Goal: Information Seeking & Learning: Learn about a topic

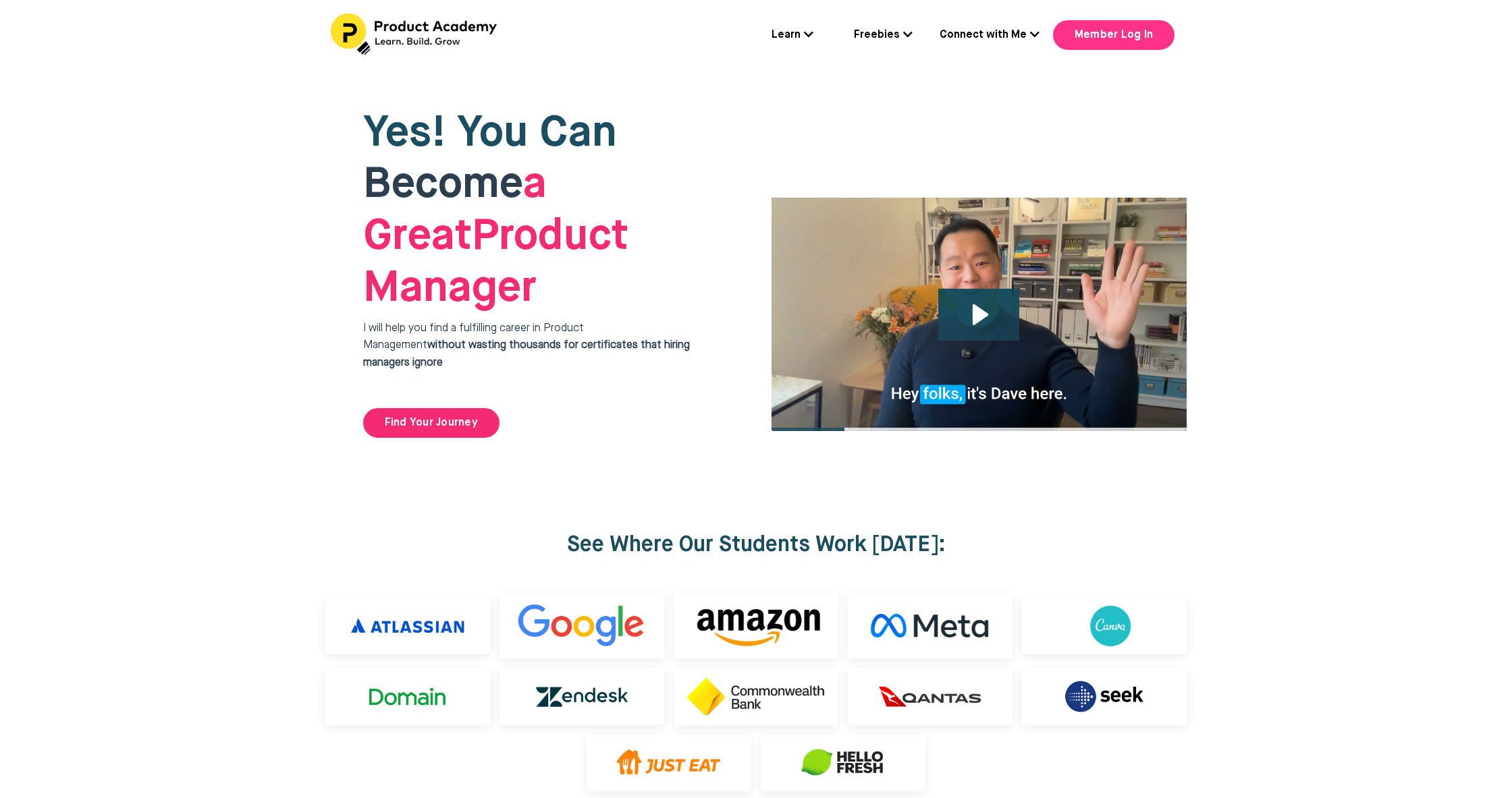
click at [1127, 26] on link "Member Log In" at bounding box center [1113, 34] width 121 height 30
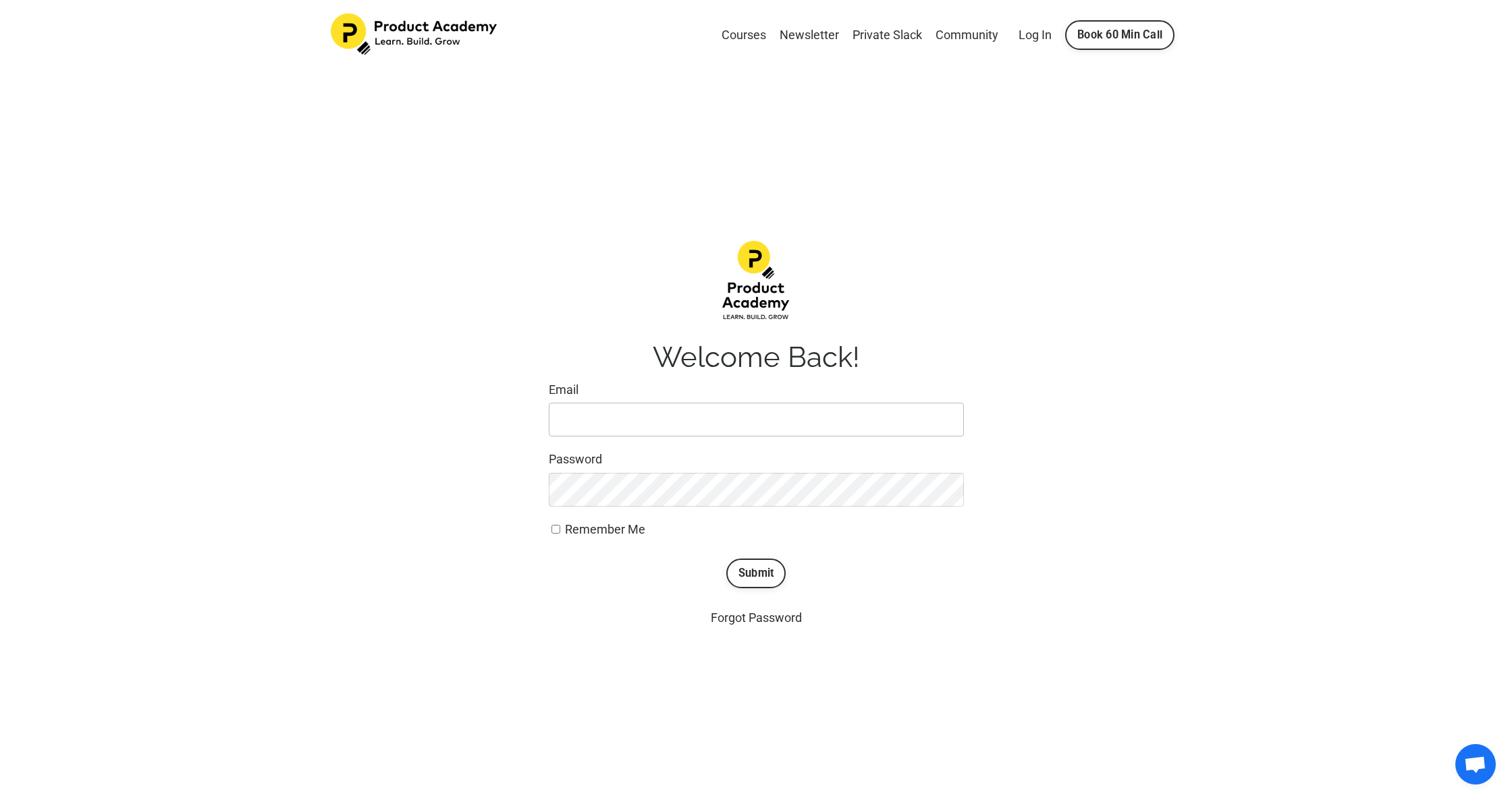
type input "david@davidwang.com.au"
click at [767, 578] on button "Submit" at bounding box center [756, 573] width 60 height 30
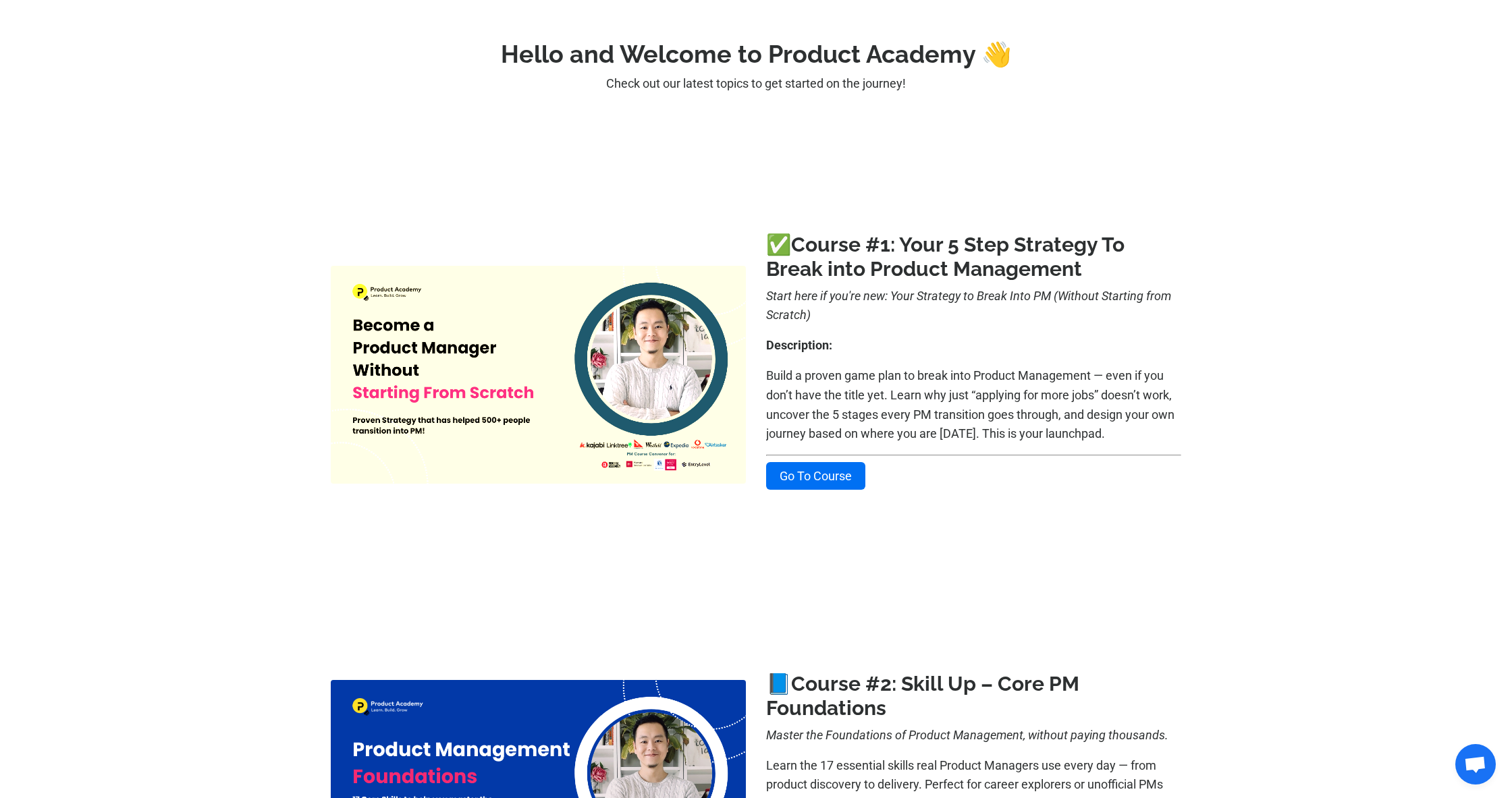
scroll to position [90, 0]
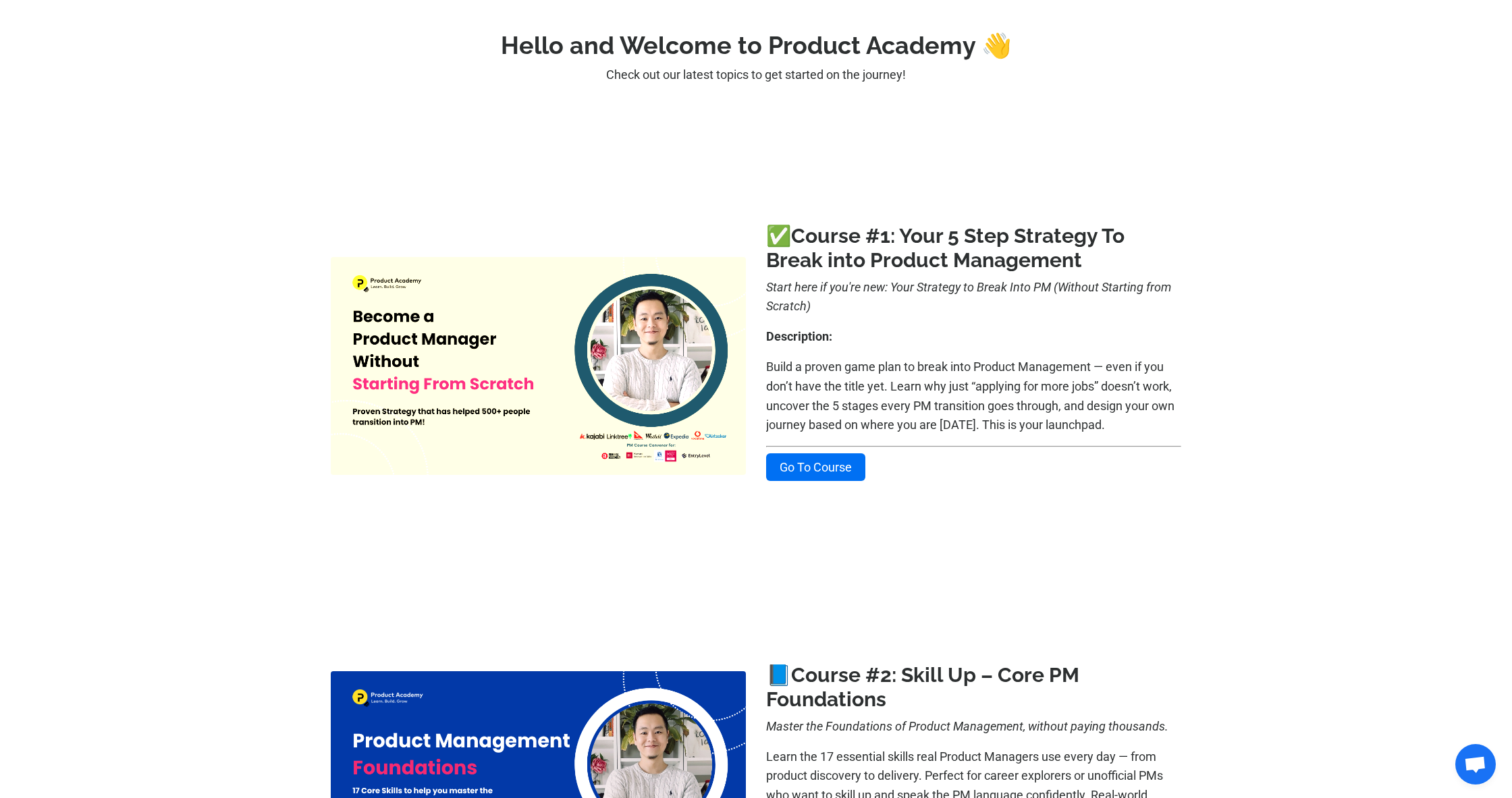
click at [617, 360] on img at bounding box center [537, 366] width 415 height 218
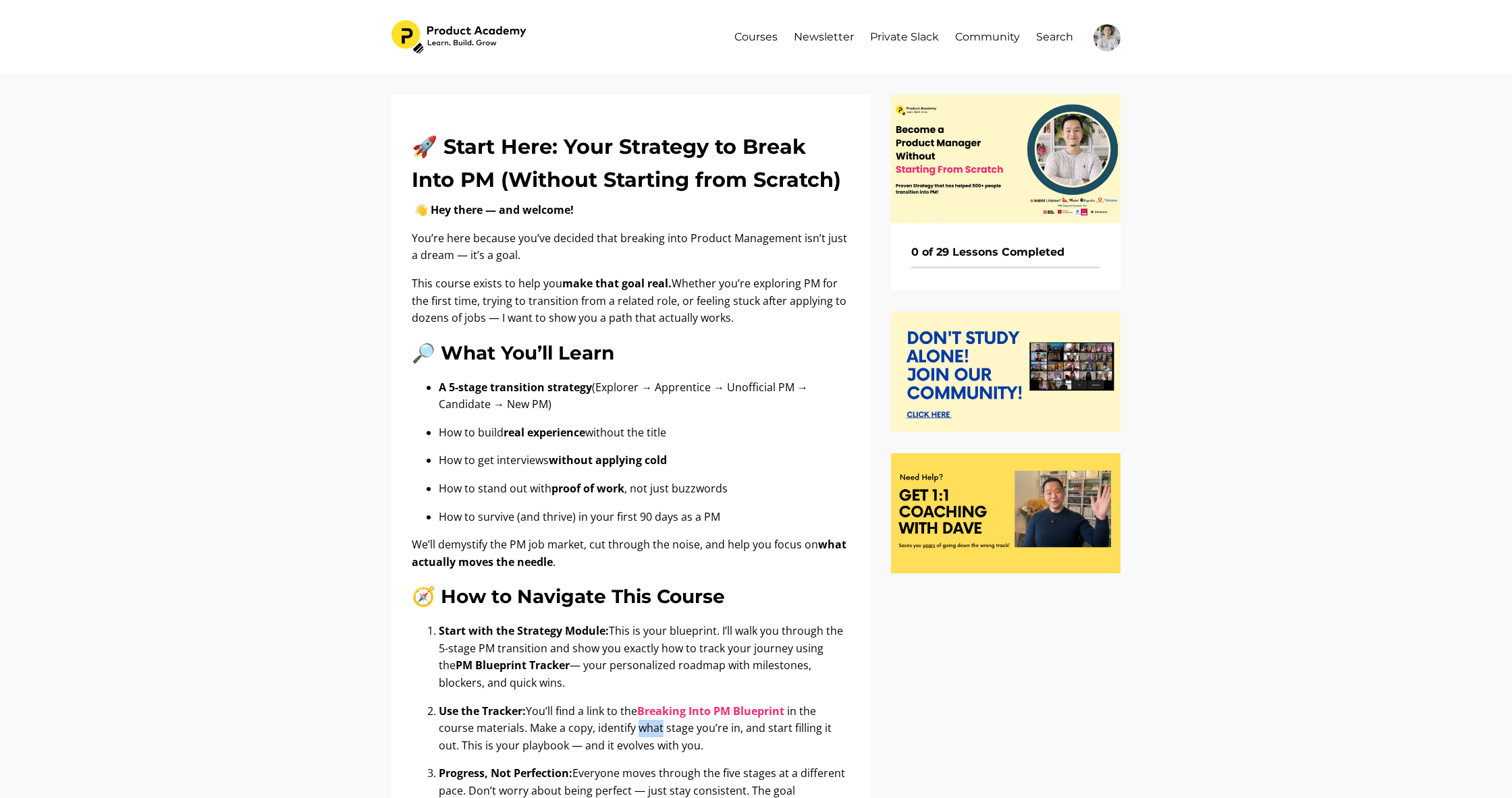
scroll to position [167, 0]
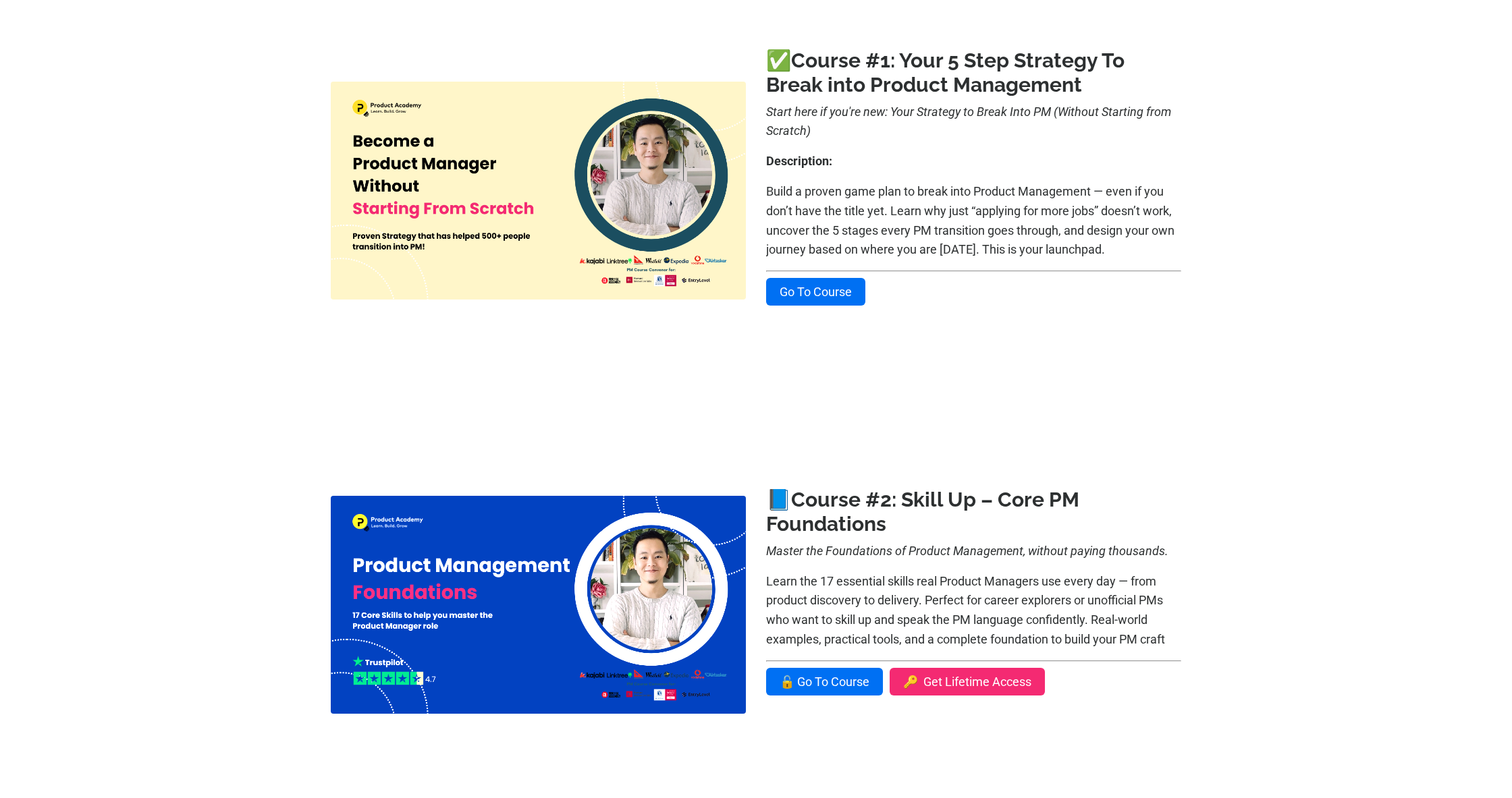
scroll to position [258, 0]
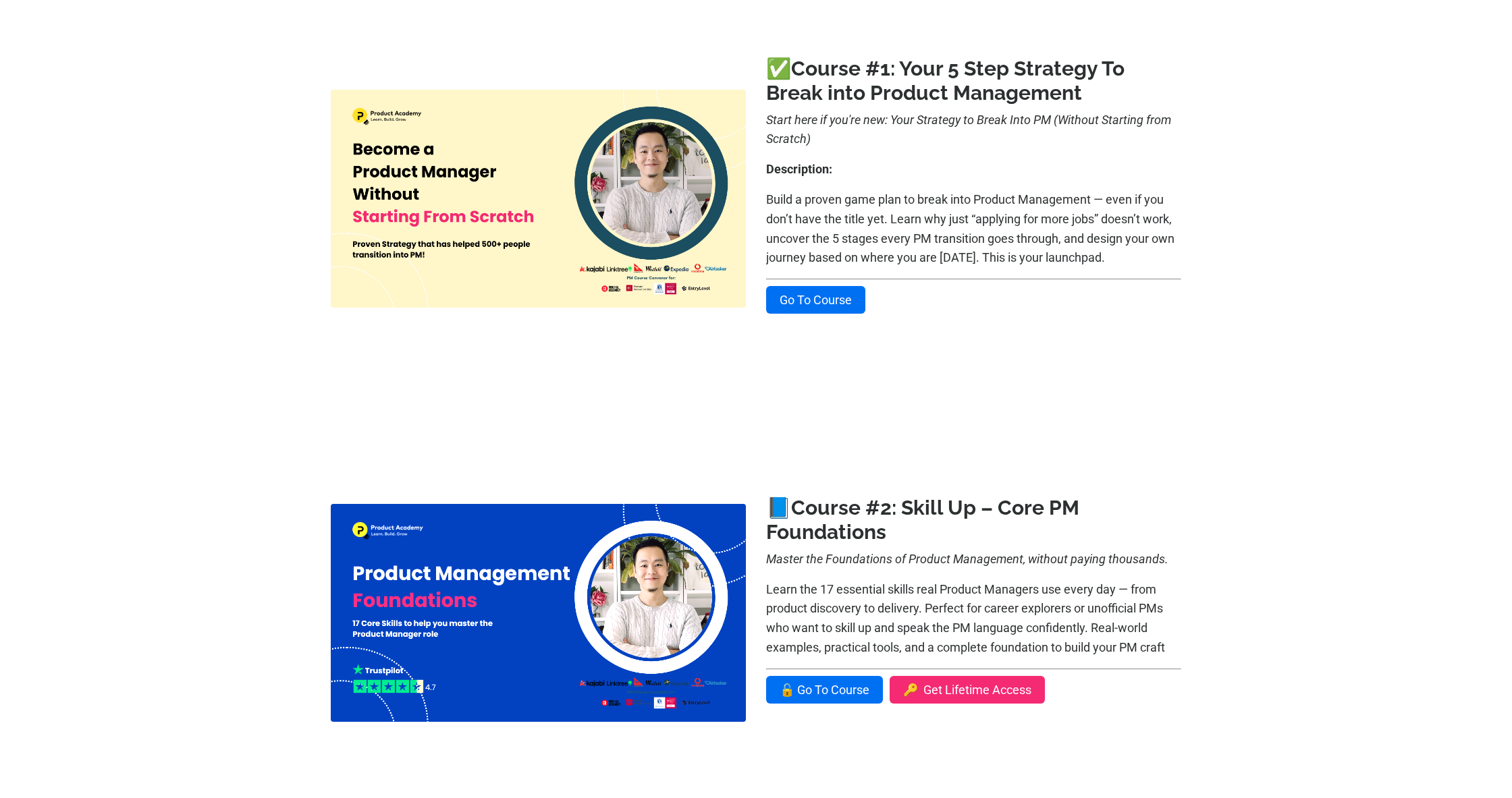
click at [663, 588] on img at bounding box center [537, 613] width 415 height 218
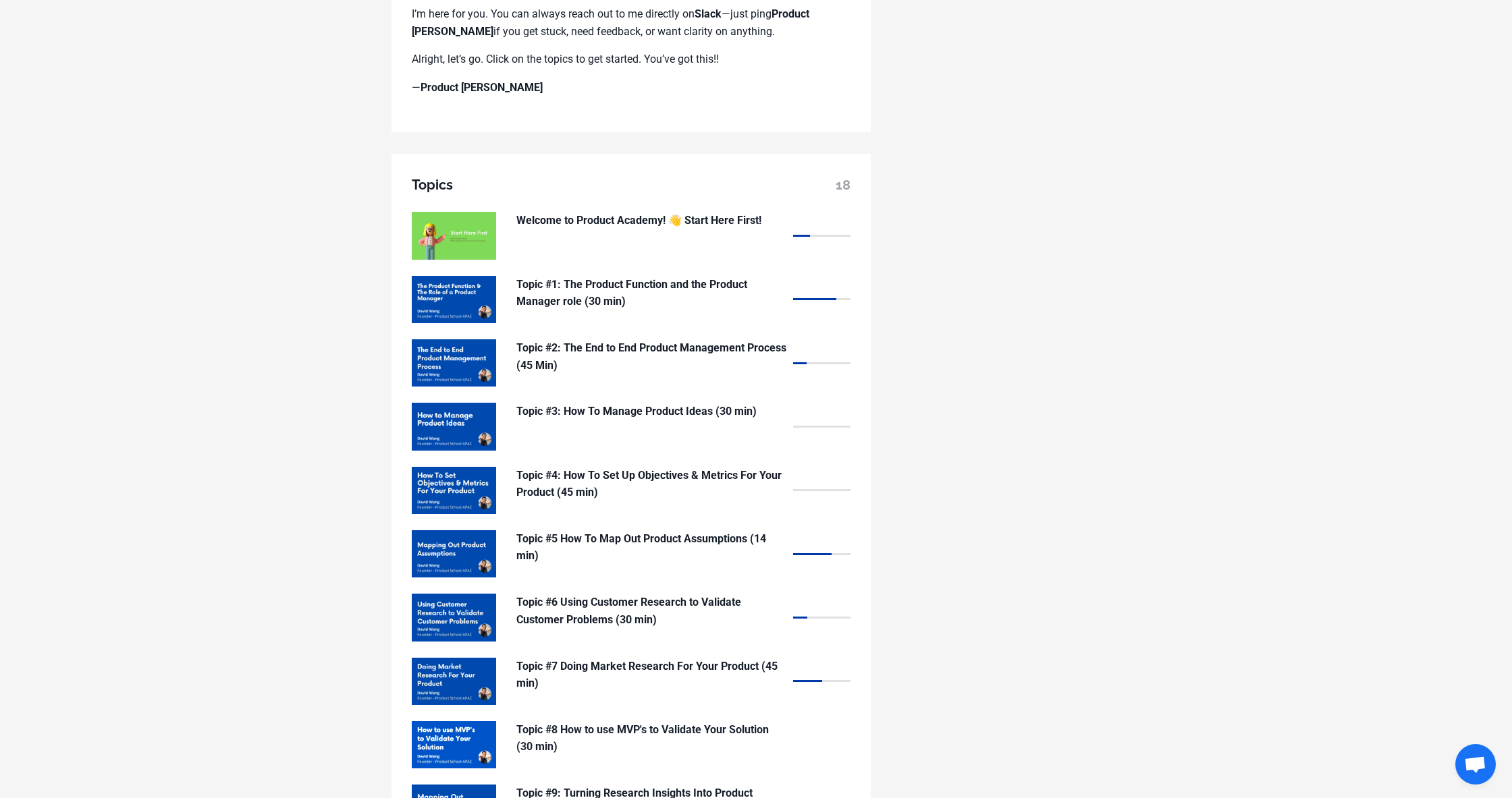
scroll to position [1138, 0]
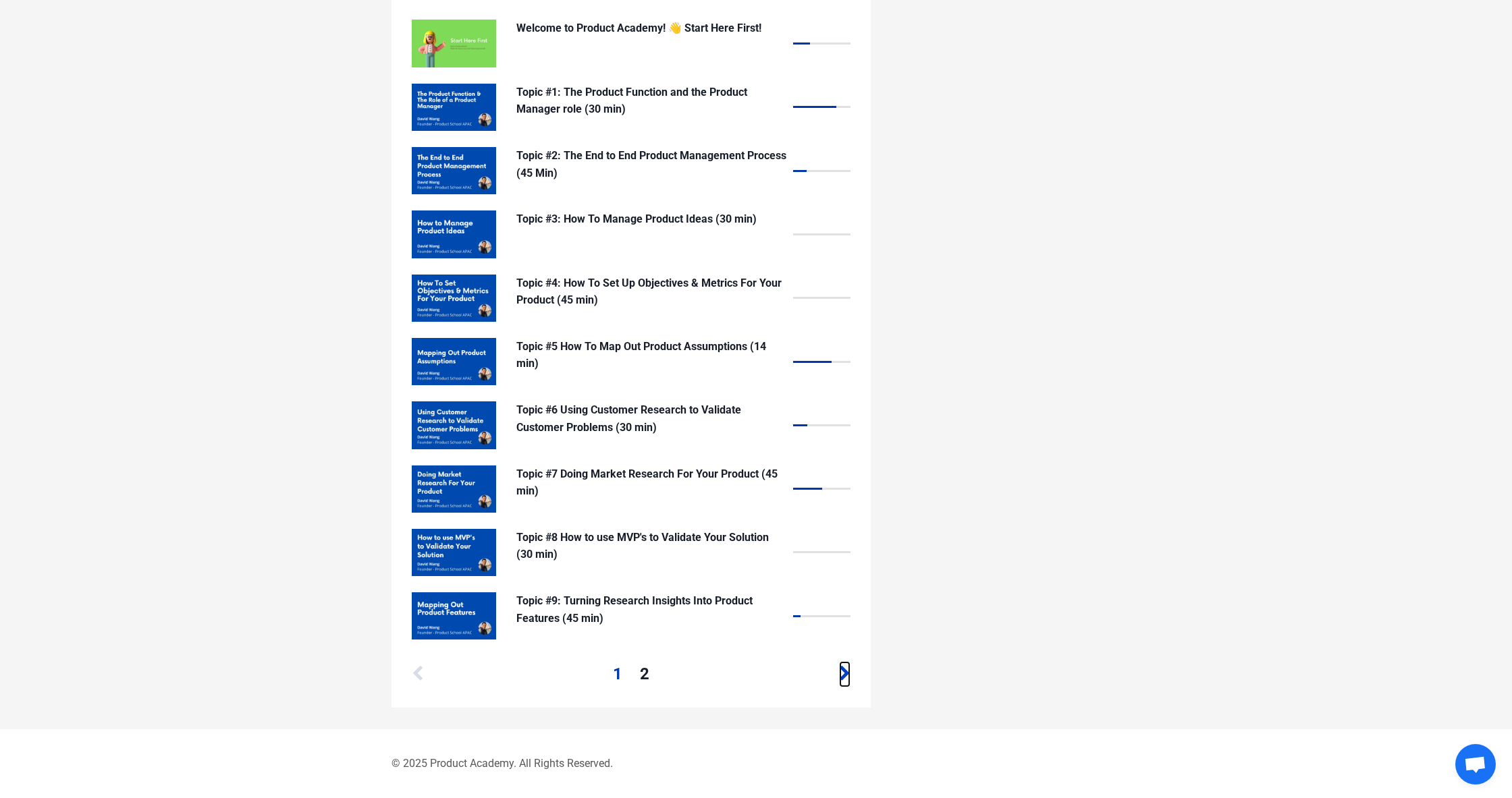
click at [844, 679] on icon at bounding box center [844, 674] width 12 height 16
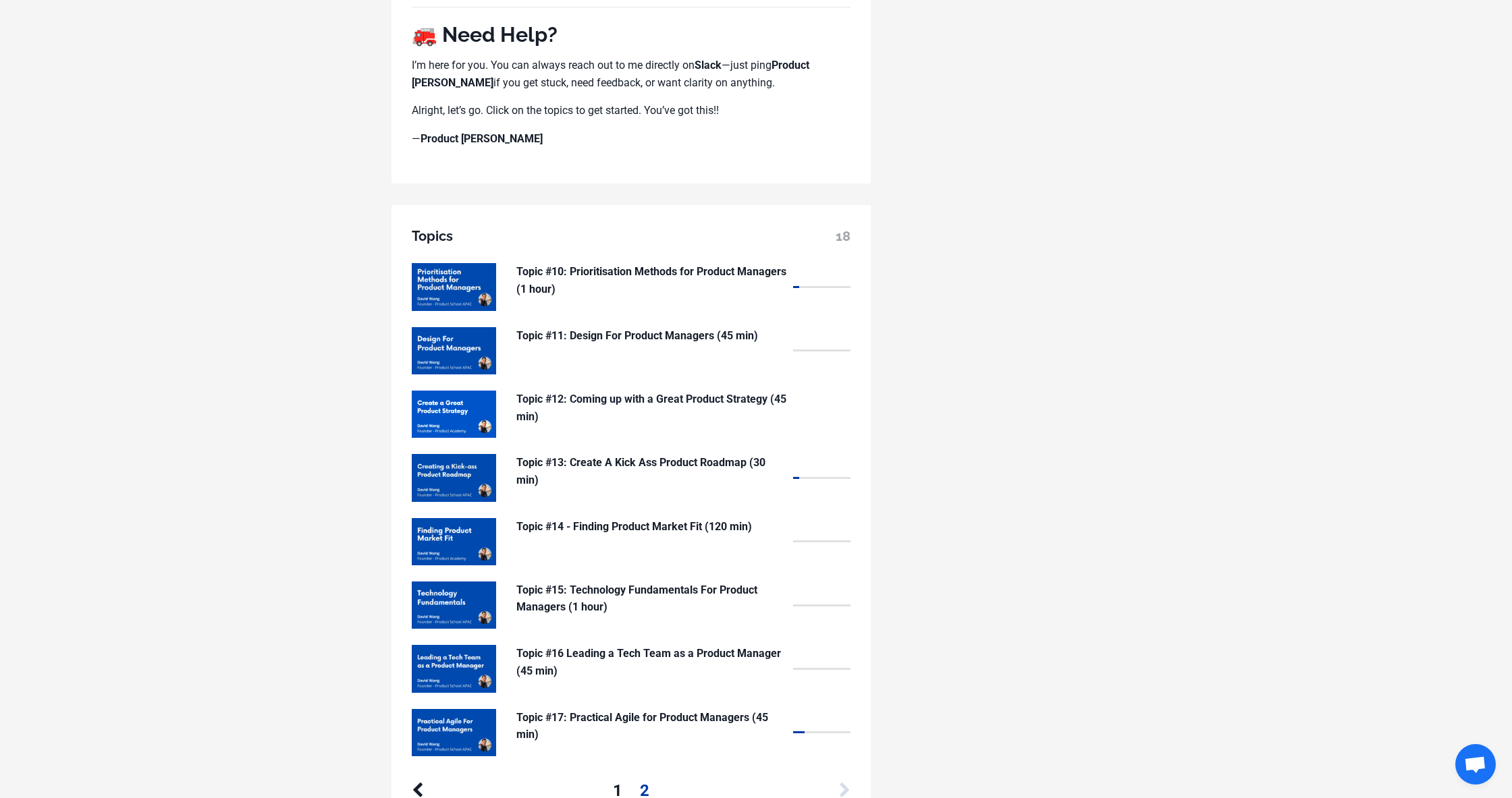
scroll to position [1011, 0]
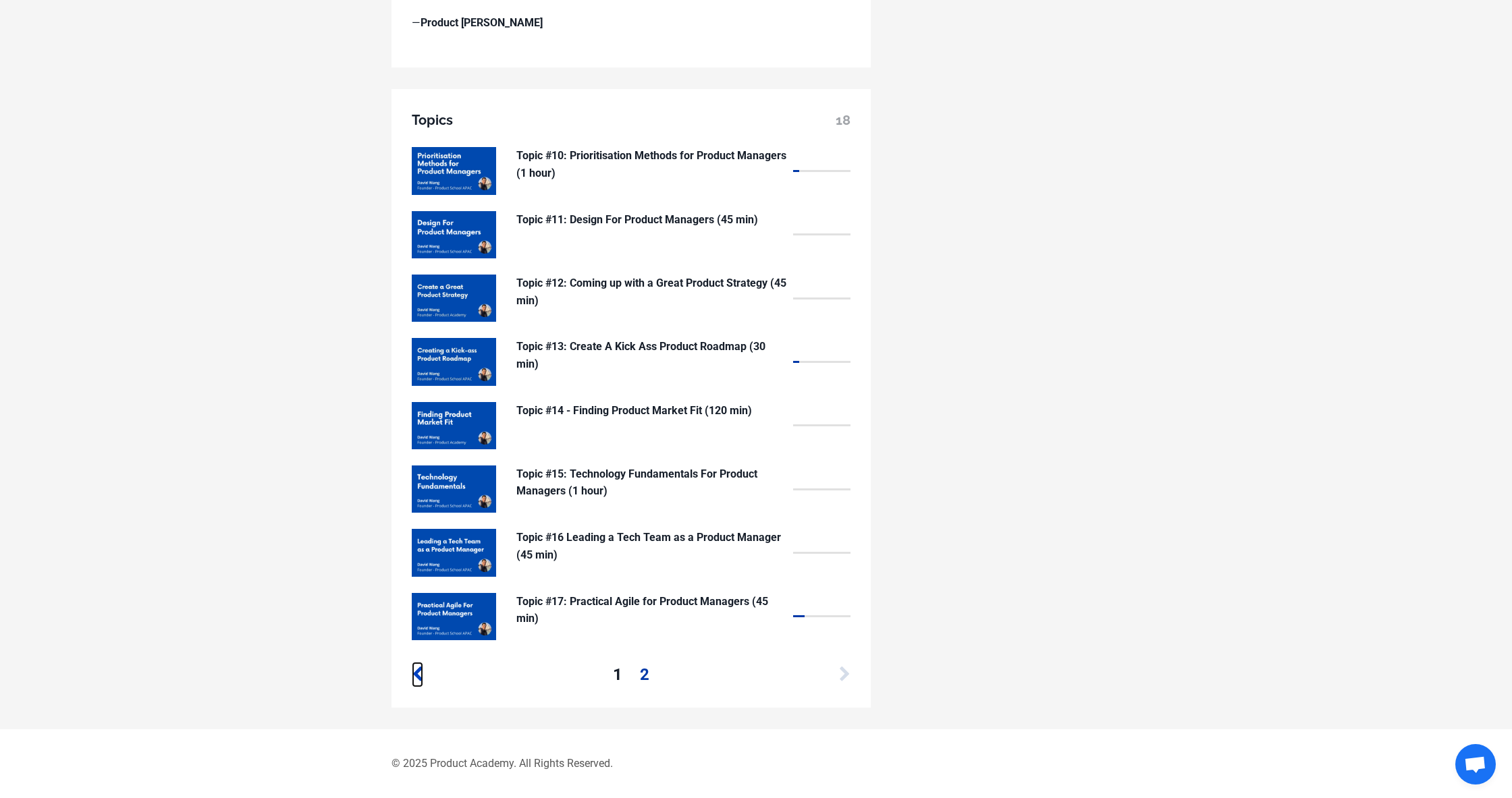
click at [420, 675] on icon at bounding box center [417, 675] width 12 height 16
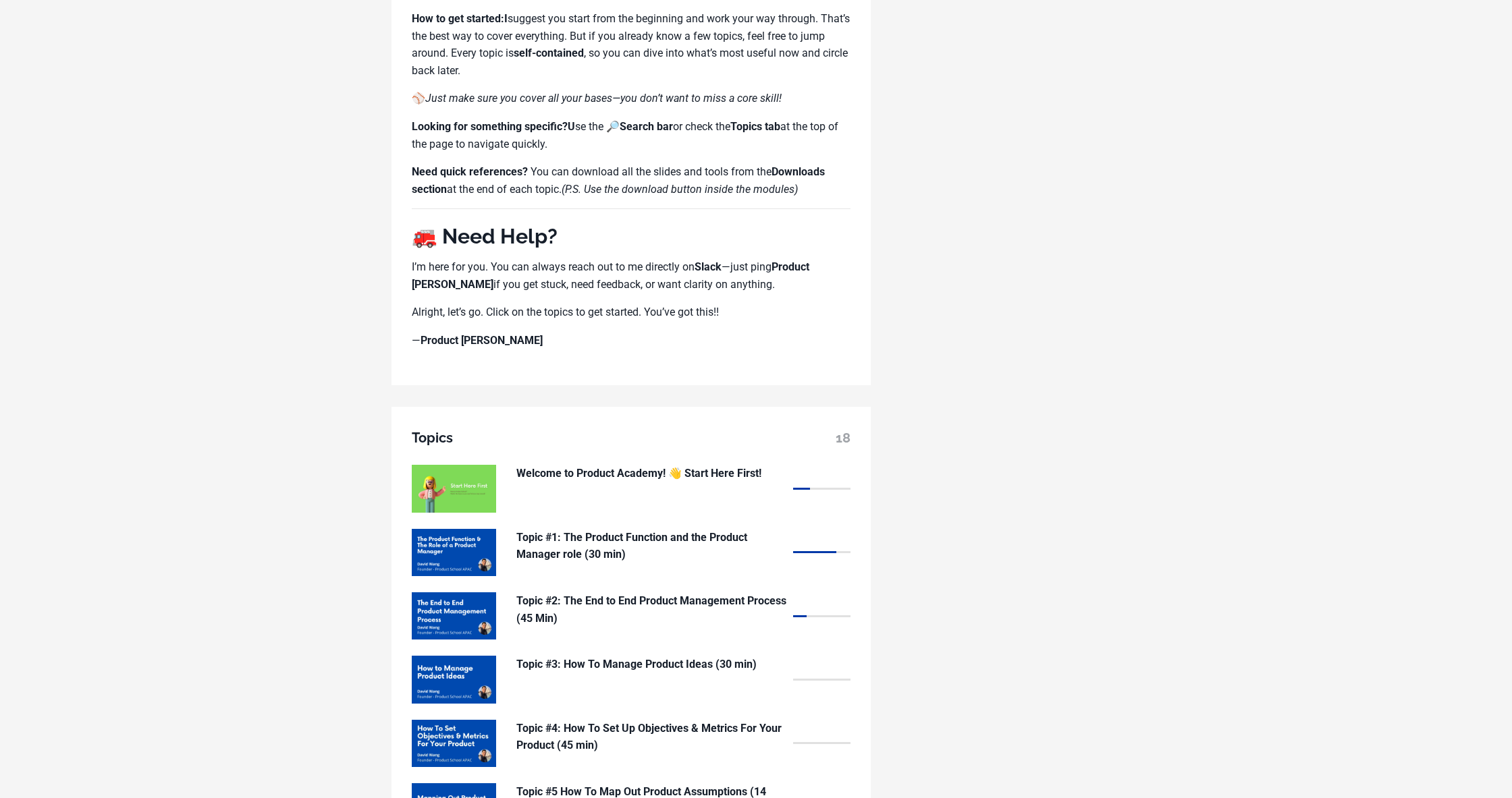
scroll to position [1138, 0]
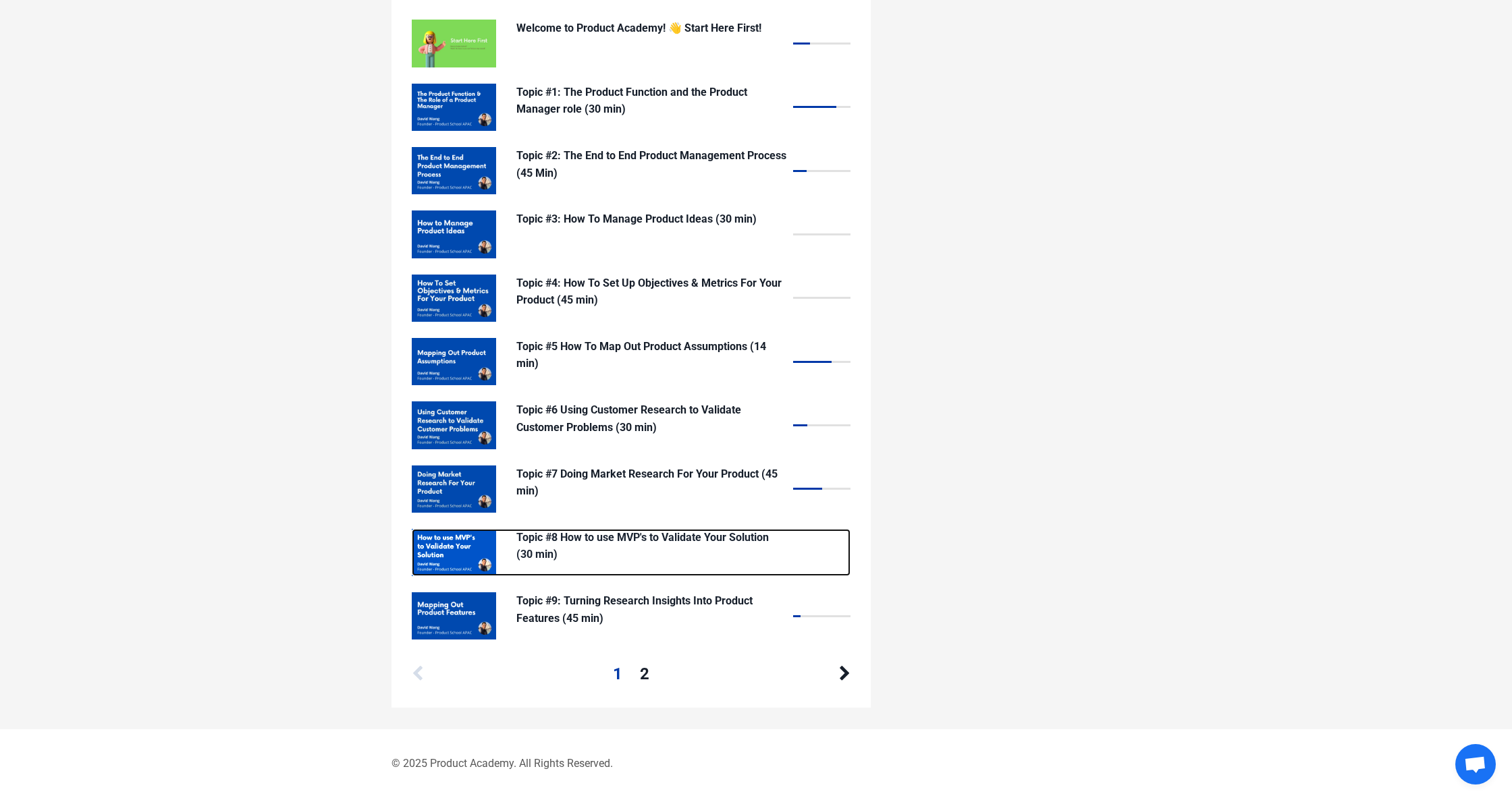
click at [708, 544] on p "Topic #8 How to use MVP's to Validate Your Solution (30 min)" at bounding box center [651, 546] width 270 height 34
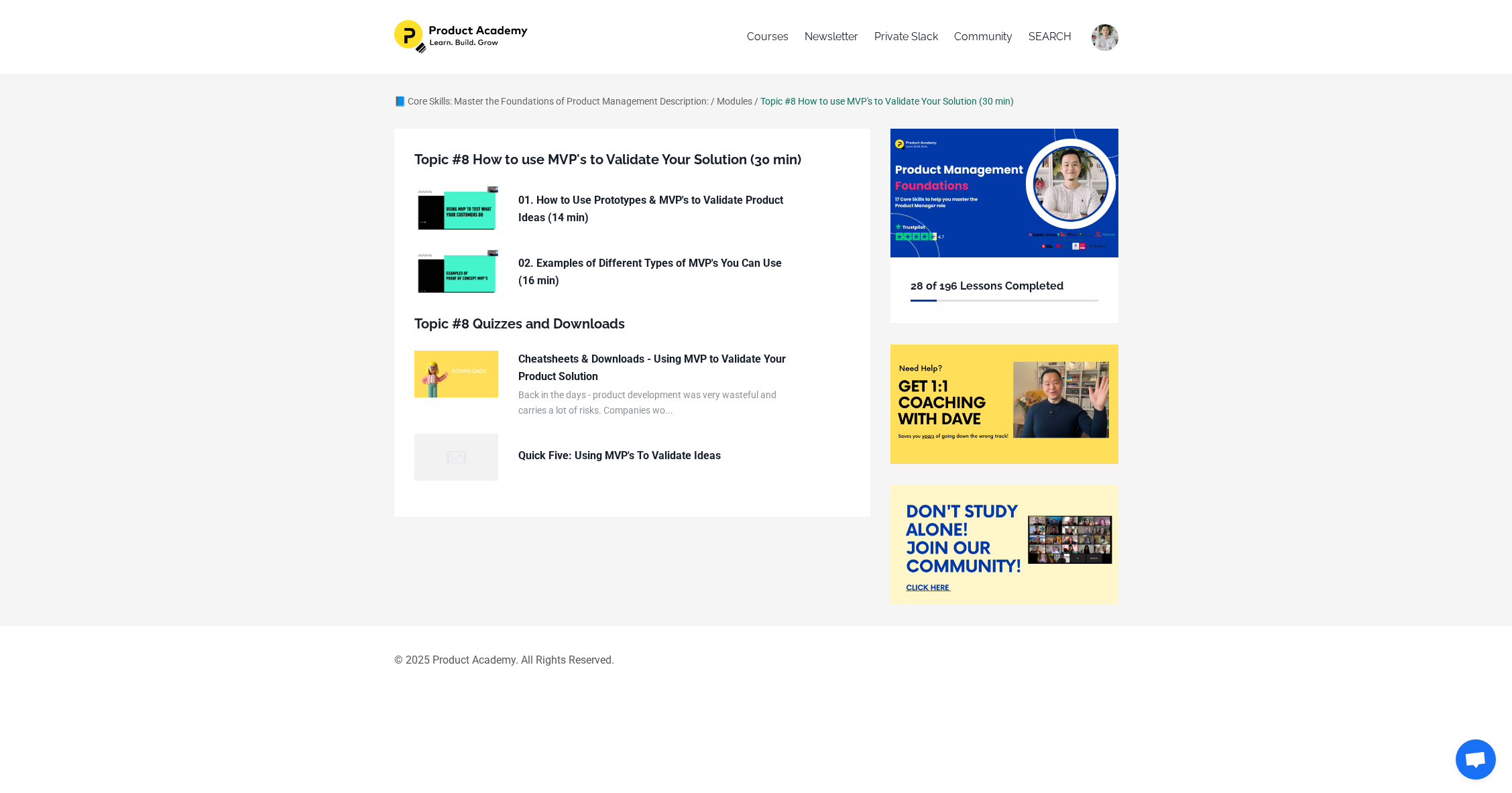
click at [378, 558] on div "📘 Core Skills: Master the Foundations of Product Management Description: / Modu…" at bounding box center [756, 360] width 765 height 532
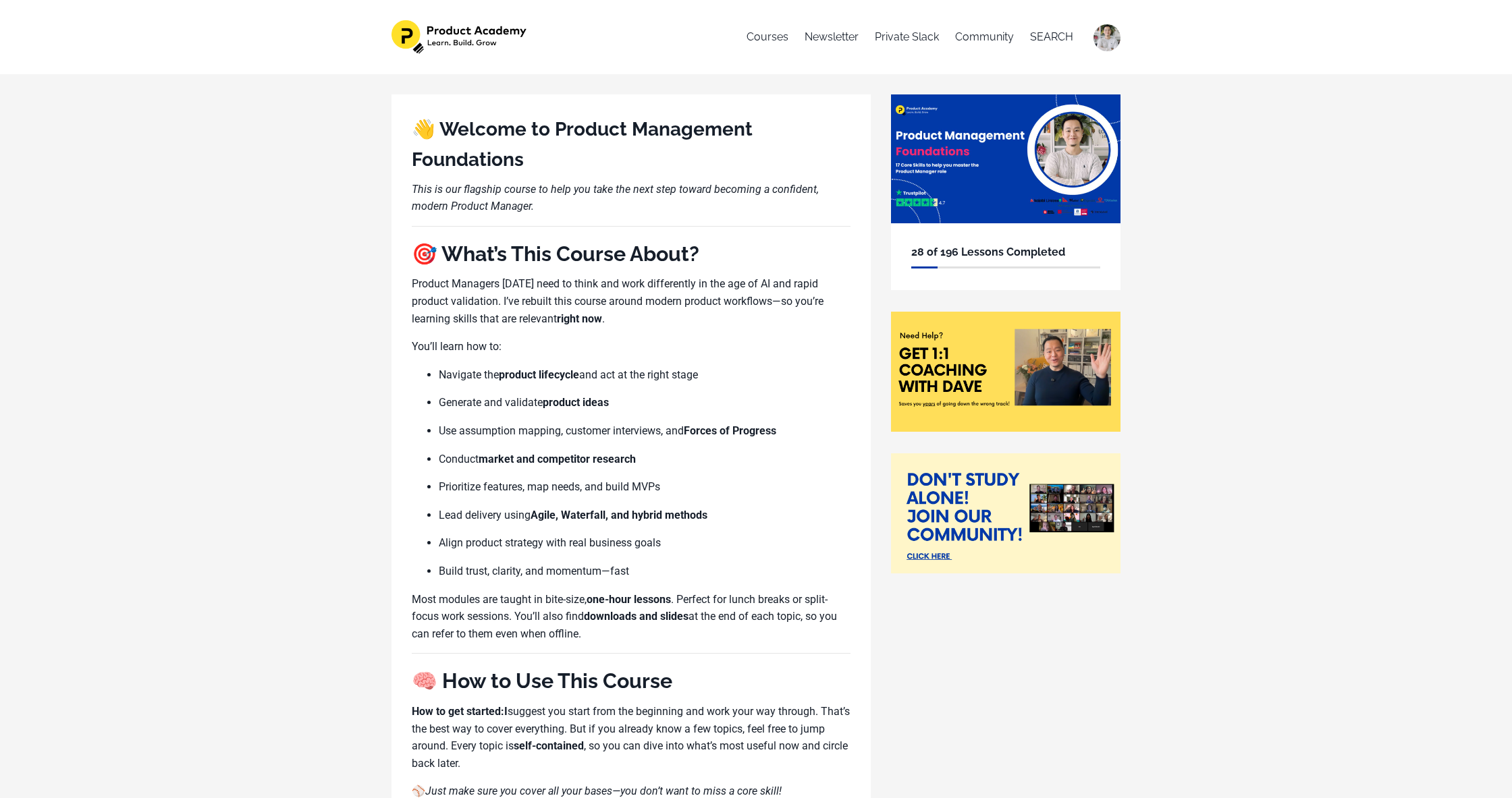
scroll to position [1136, 0]
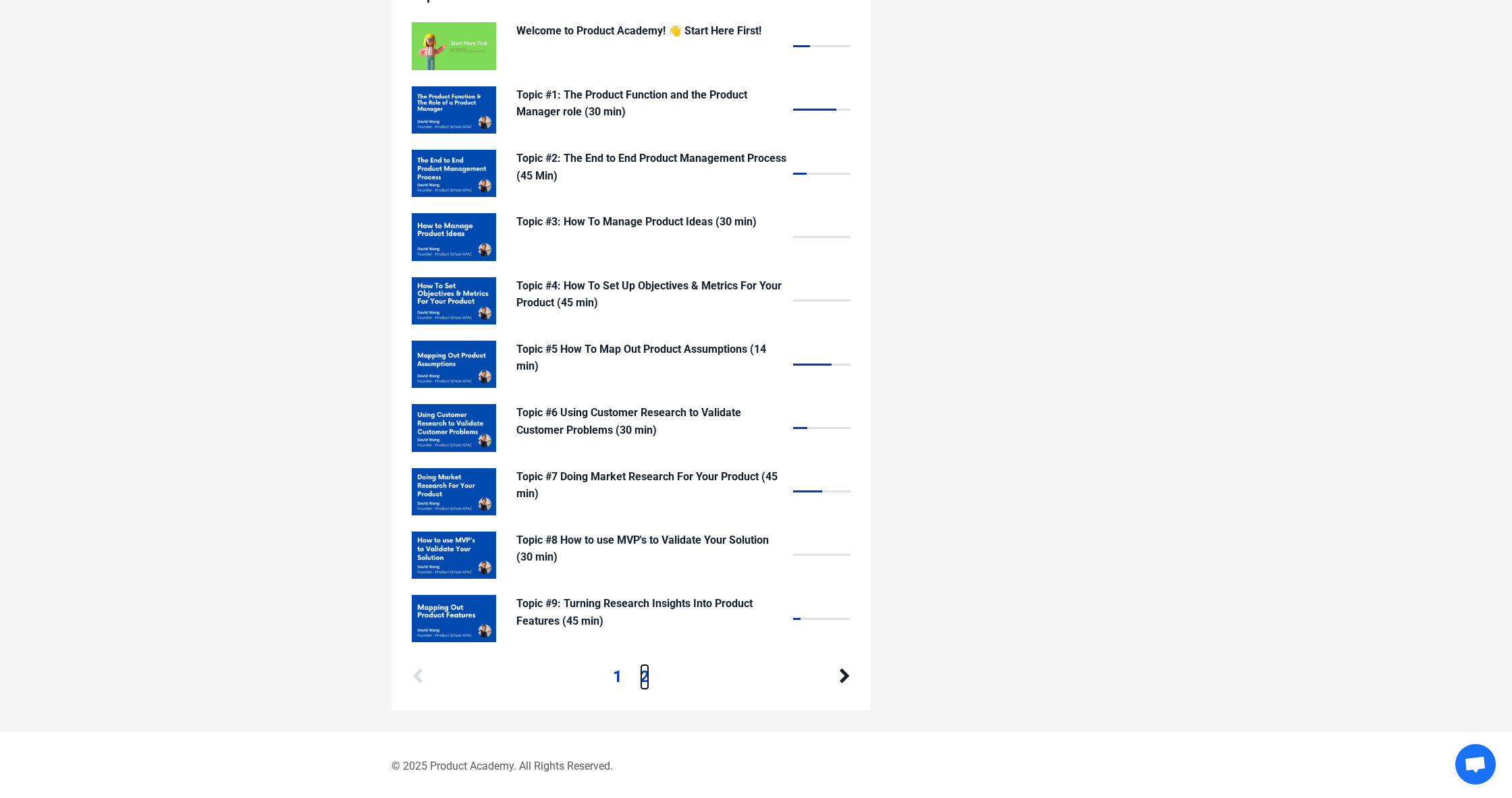
click at [640, 678] on link "2" at bounding box center [645, 676] width 9 height 25
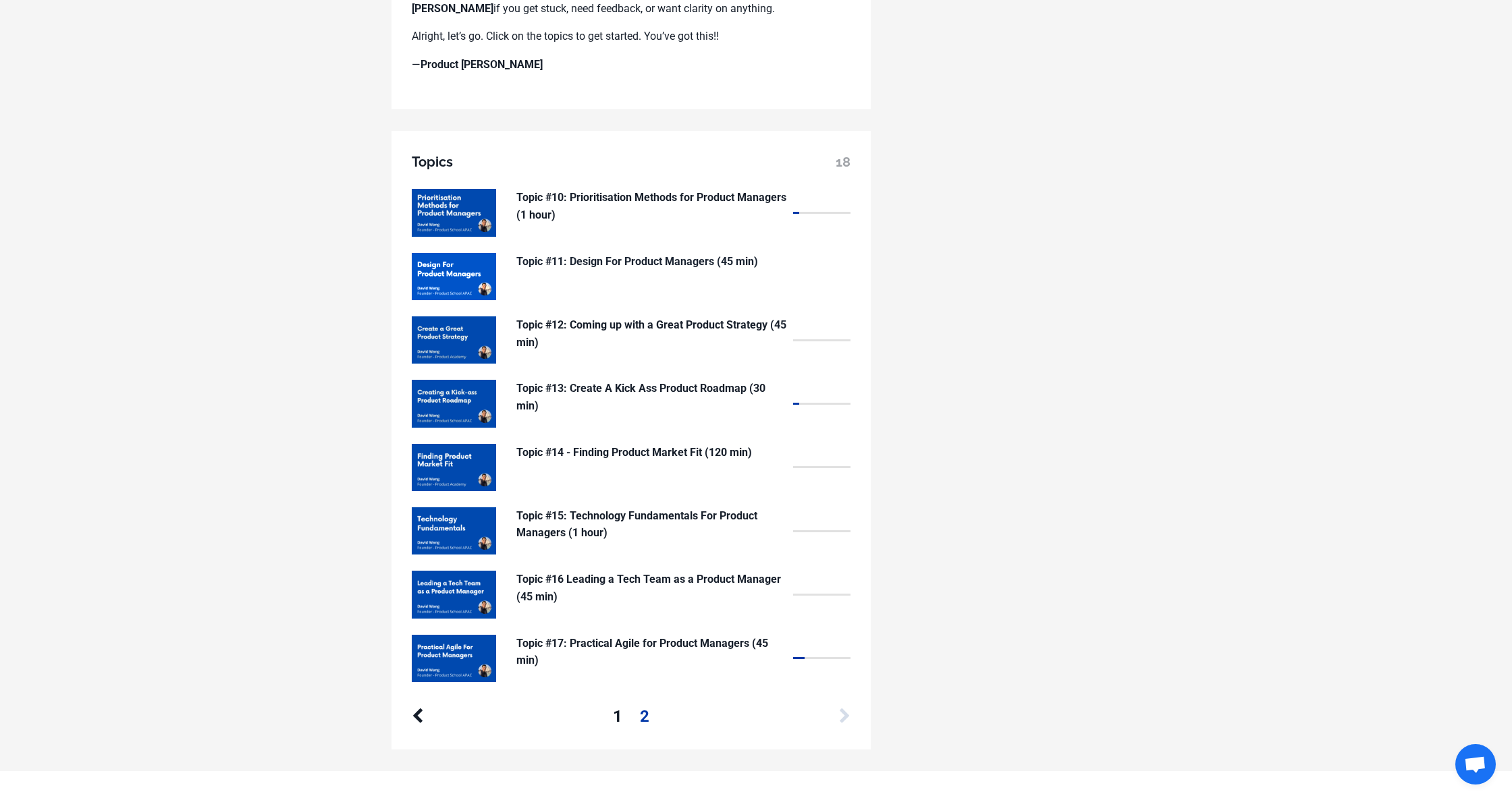
scroll to position [955, 0]
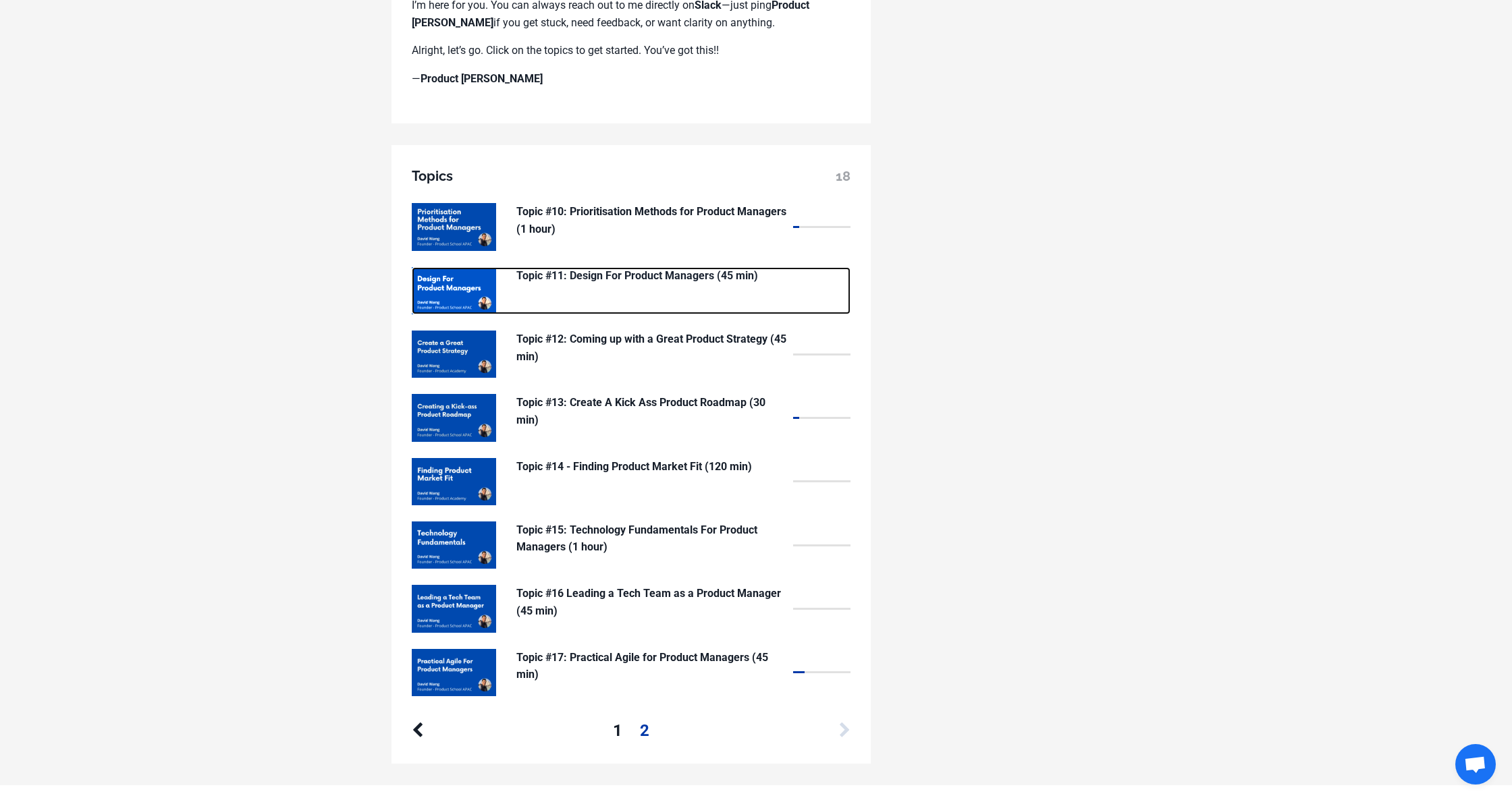
click at [695, 275] on p "Topic #11: Design For Product Managers (45 min)" at bounding box center [651, 276] width 270 height 18
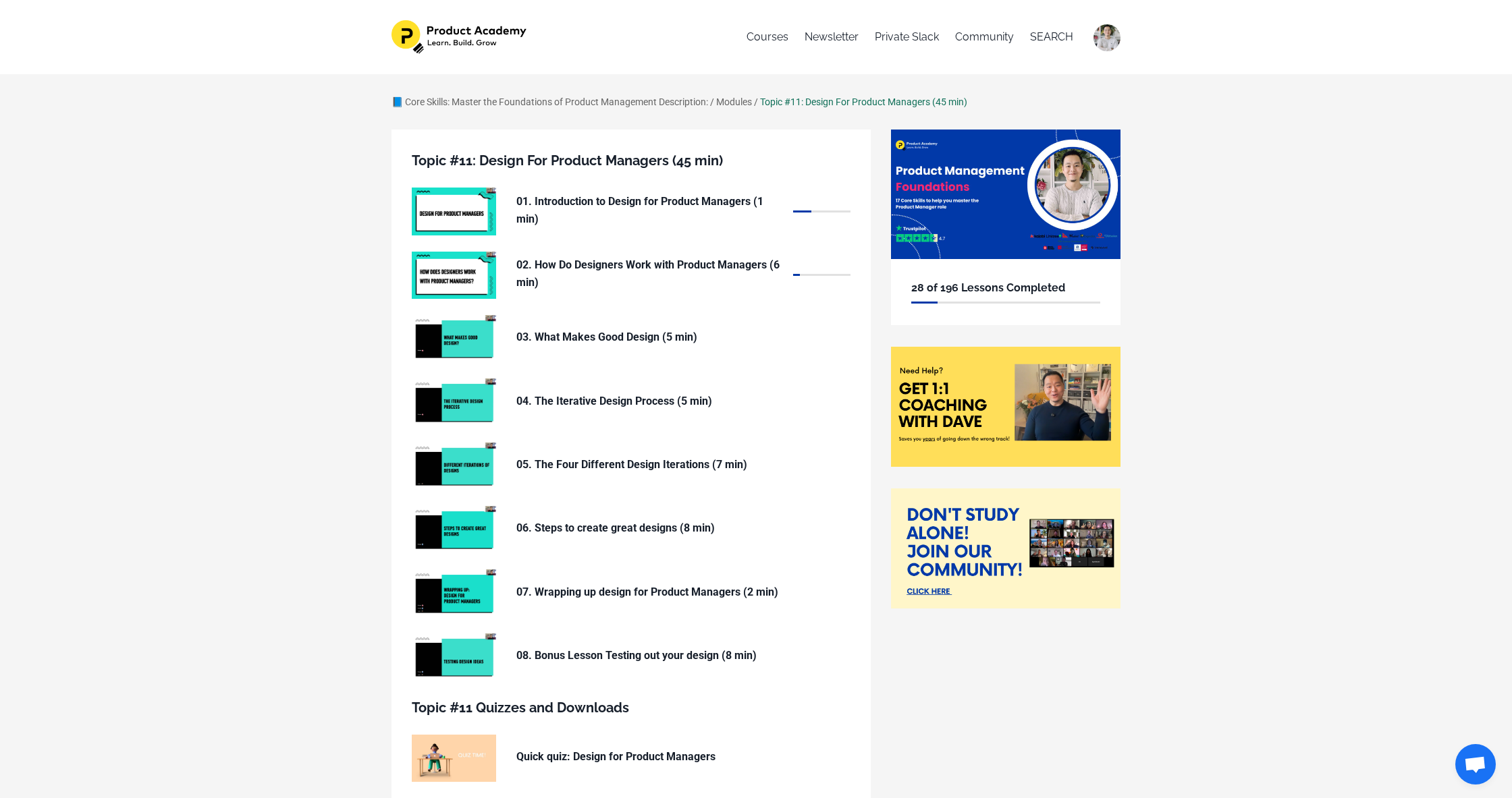
click at [209, 317] on div "📘 Core Skills: Master the Foundations of Product Management Description: / Modu…" at bounding box center [756, 499] width 1512 height 849
click at [212, 317] on div "📘 Core Skills: Master the Foundations of Product Management Description: / Modu…" at bounding box center [756, 499] width 1512 height 849
click at [223, 346] on div "📘 Core Skills: Master the Foundations of Product Management Description: / Modu…" at bounding box center [756, 499] width 1512 height 849
click at [212, 317] on div "📘 Core Skills: Master the Foundations of Product Management Description: / Modu…" at bounding box center [756, 499] width 1512 height 849
click at [248, 292] on div "📘 Core Skills: Master the Foundations of Product Management Description: / Modu…" at bounding box center [756, 499] width 1512 height 849
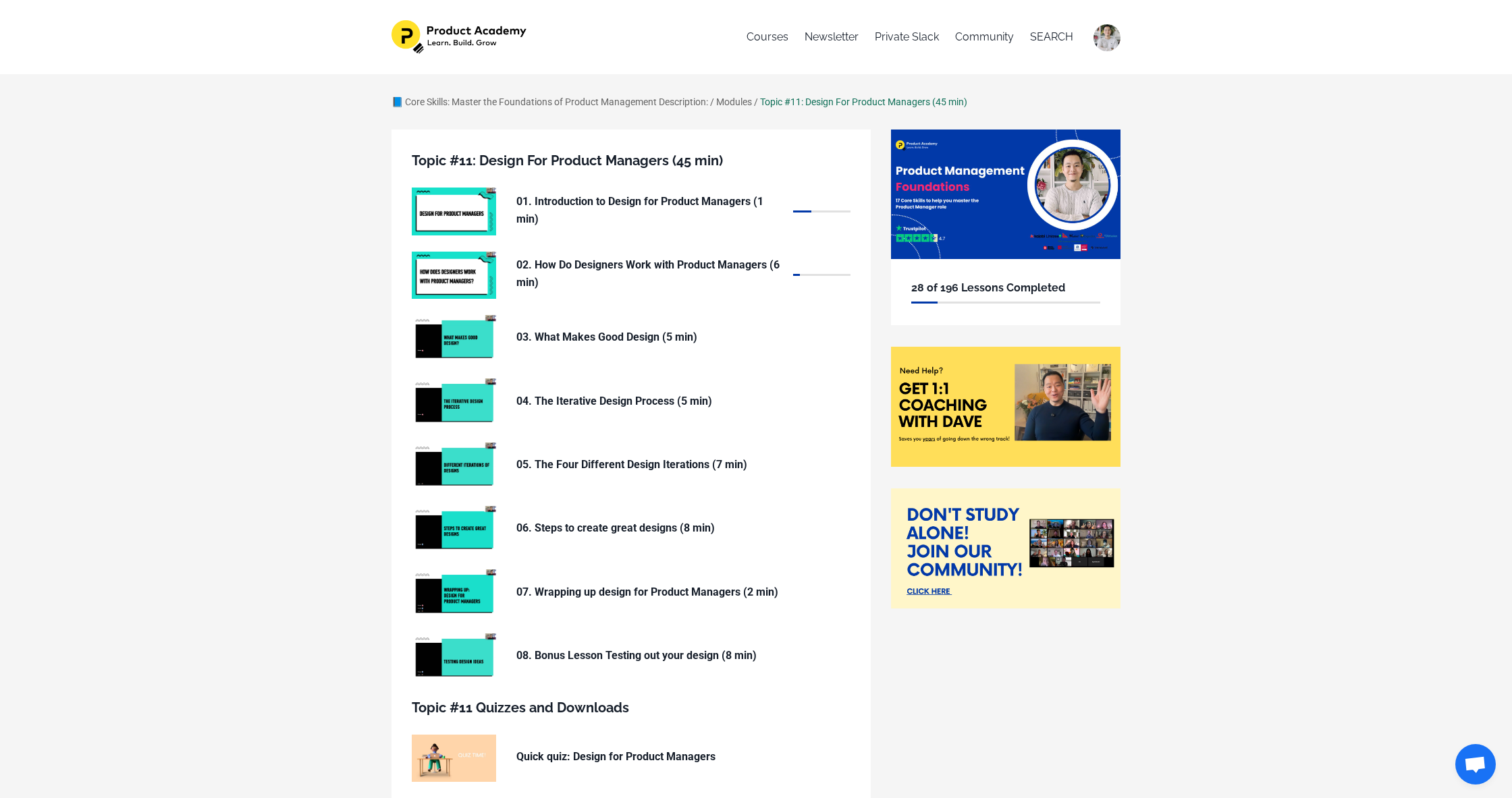
click at [288, 445] on div "📘 Core Skills: Master the Foundations of Product Management Description: / Modu…" at bounding box center [756, 499] width 1512 height 849
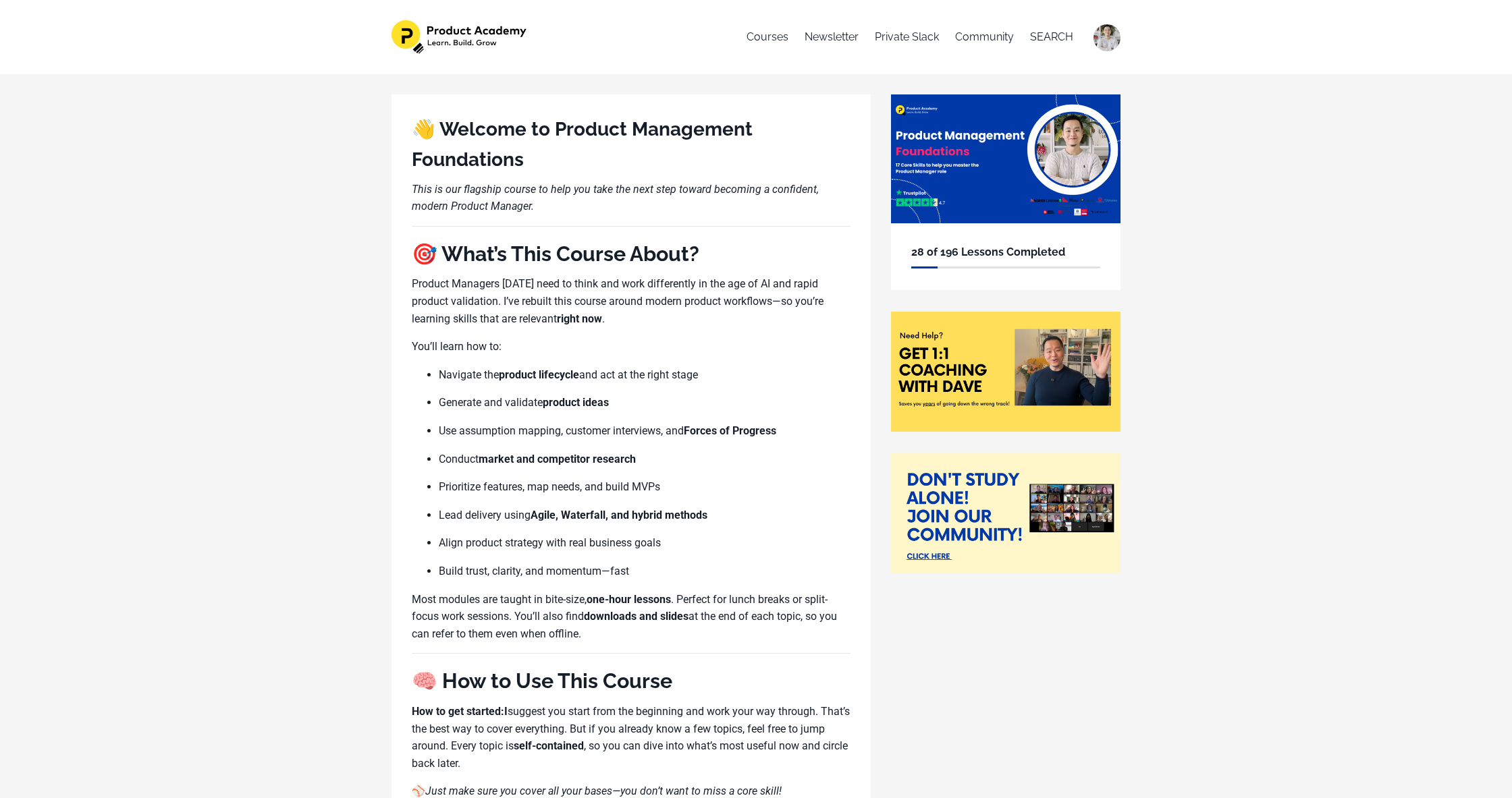
scroll to position [944, 0]
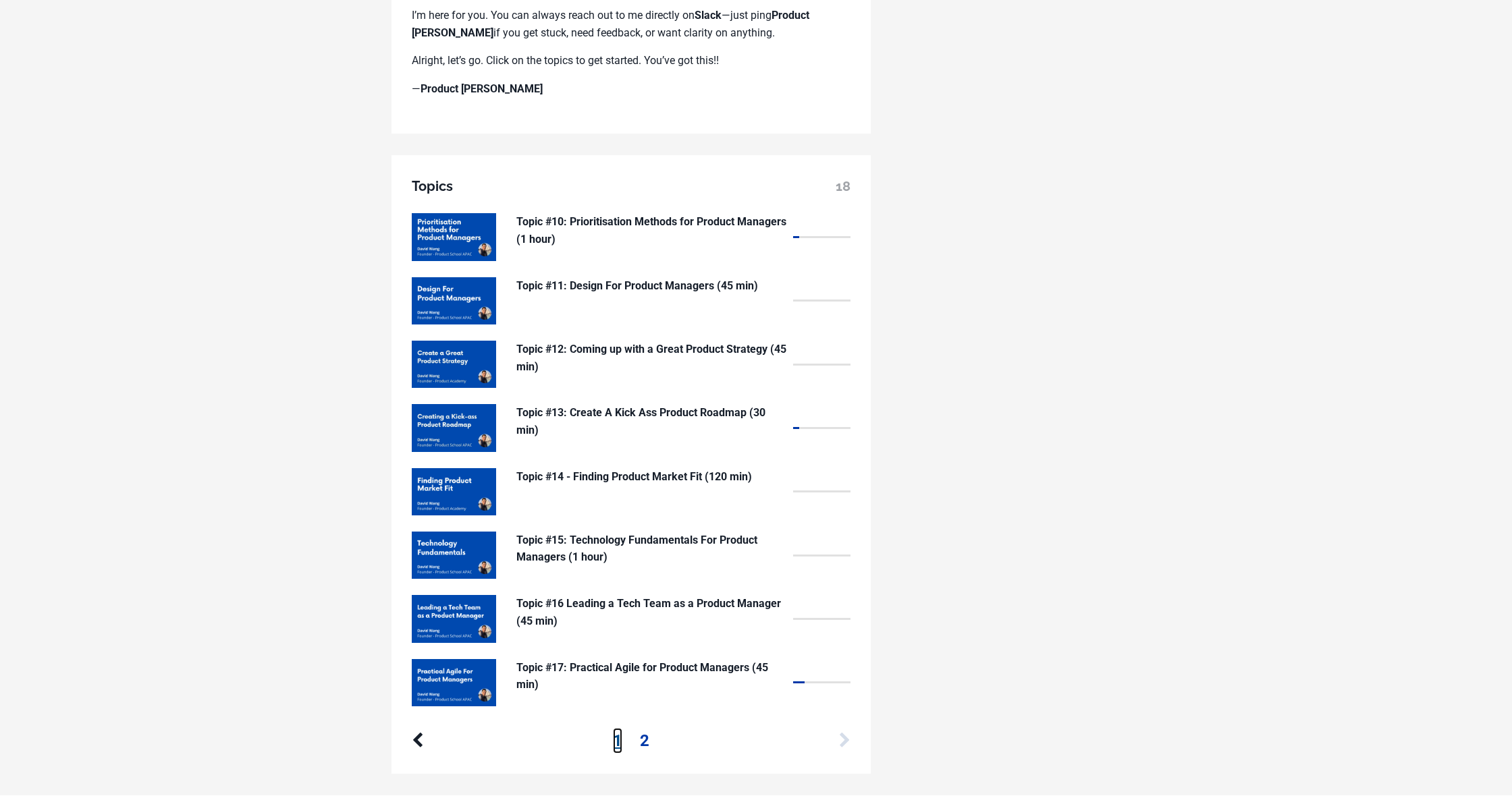
click at [618, 736] on link "1" at bounding box center [617, 741] width 9 height 25
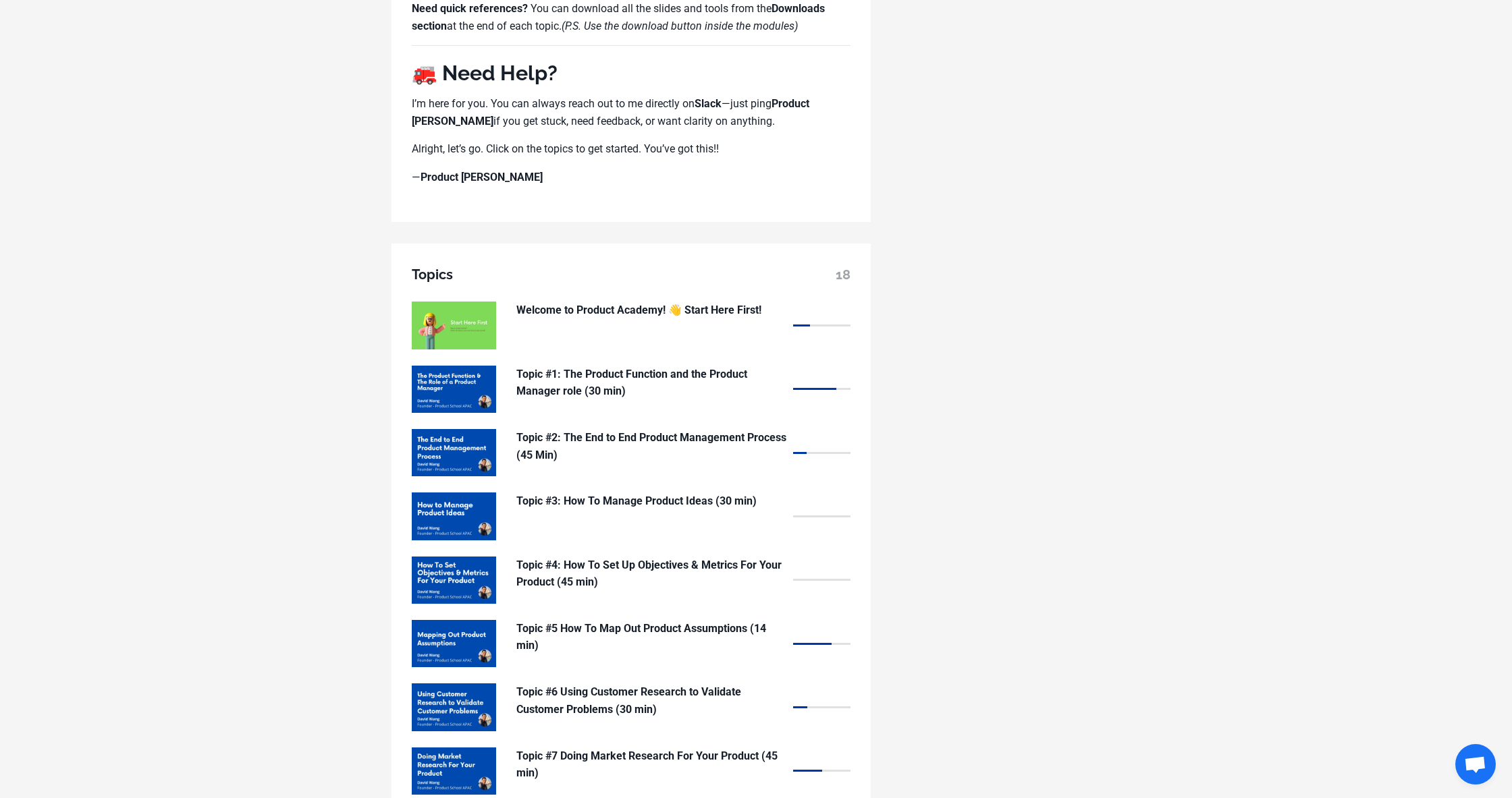
scroll to position [1138, 0]
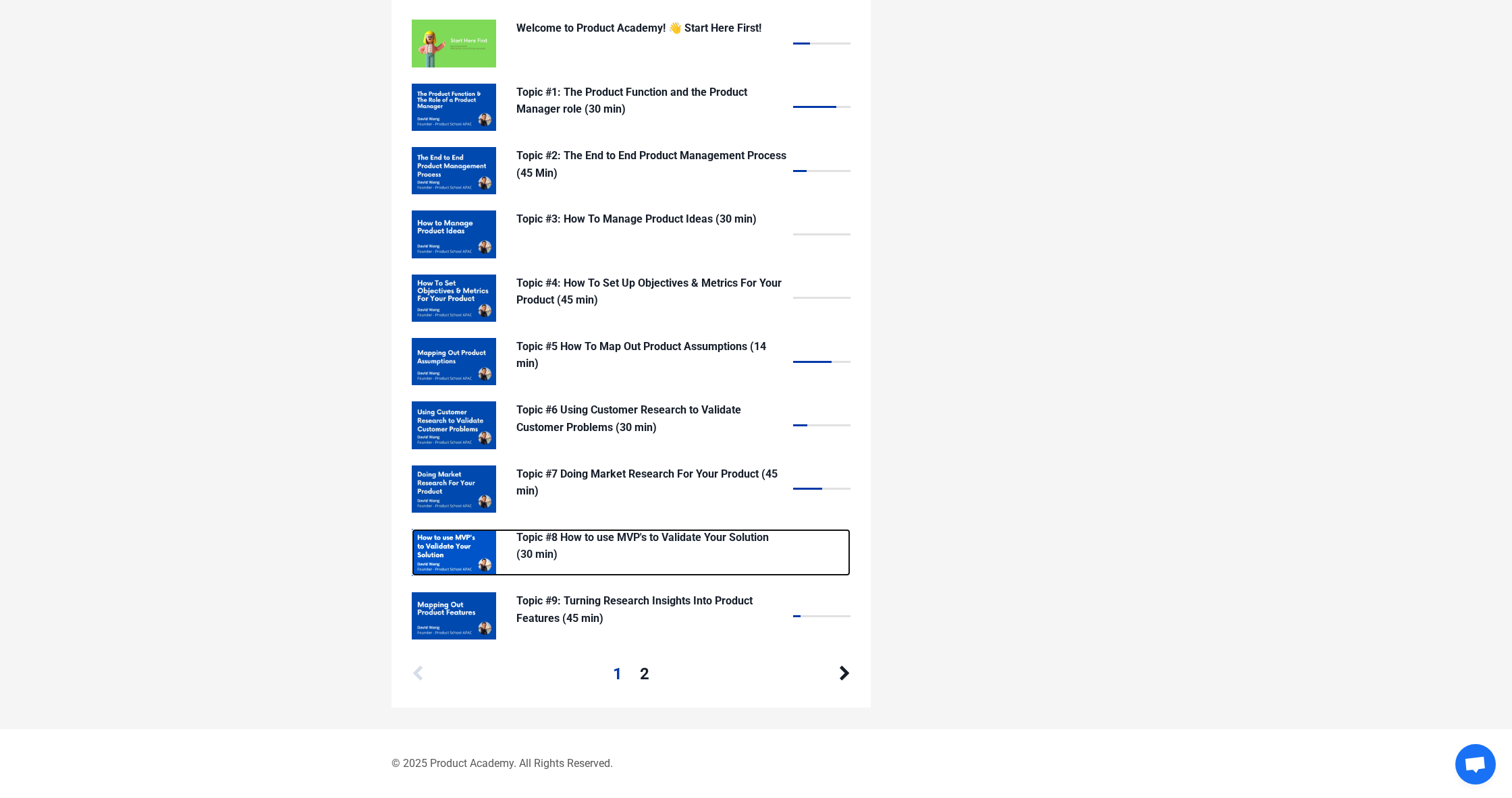
click at [643, 544] on p "Topic #8 How to use MVP's to Validate Your Solution (30 min)" at bounding box center [651, 546] width 270 height 34
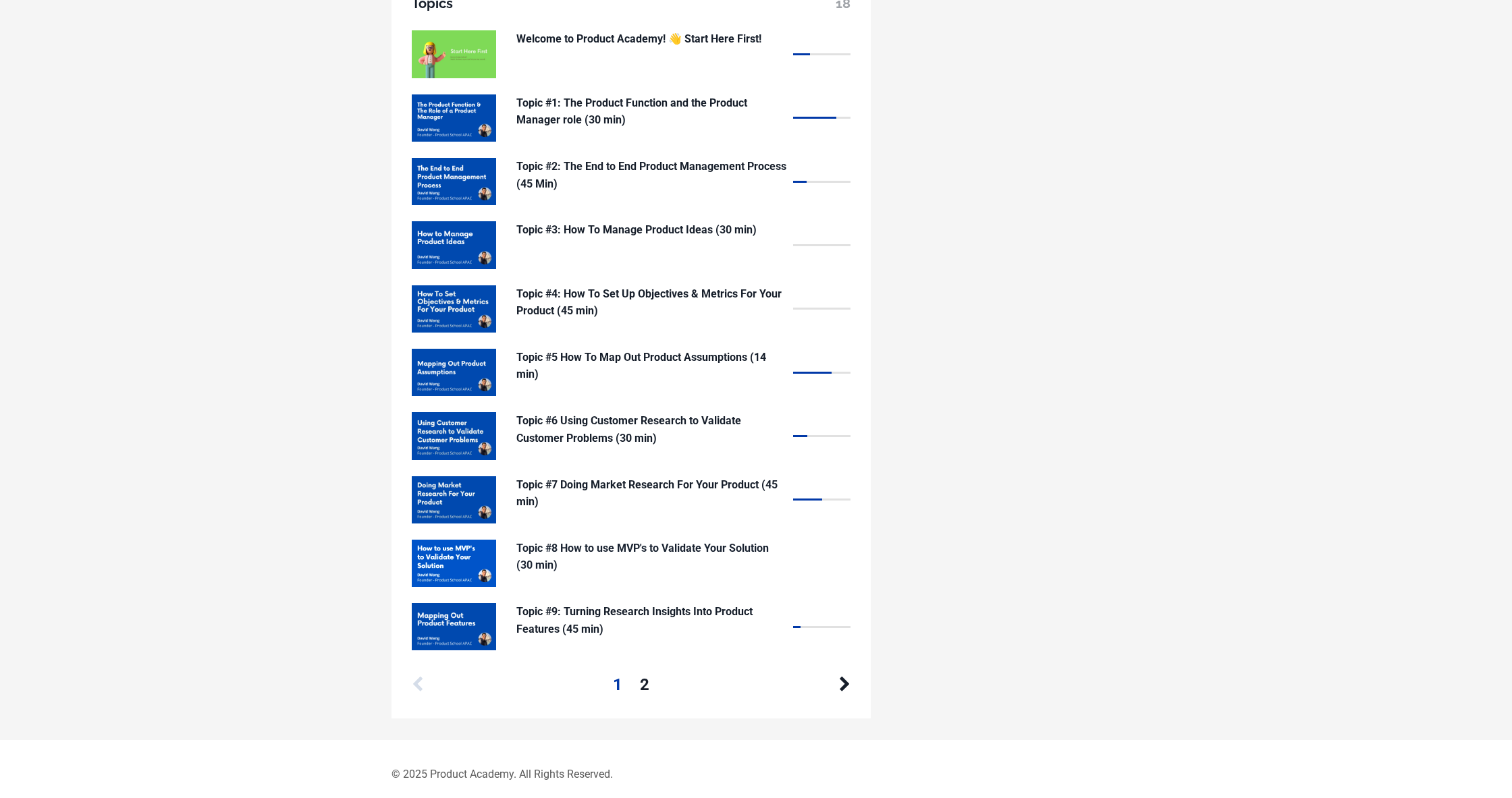
scroll to position [1128, 0]
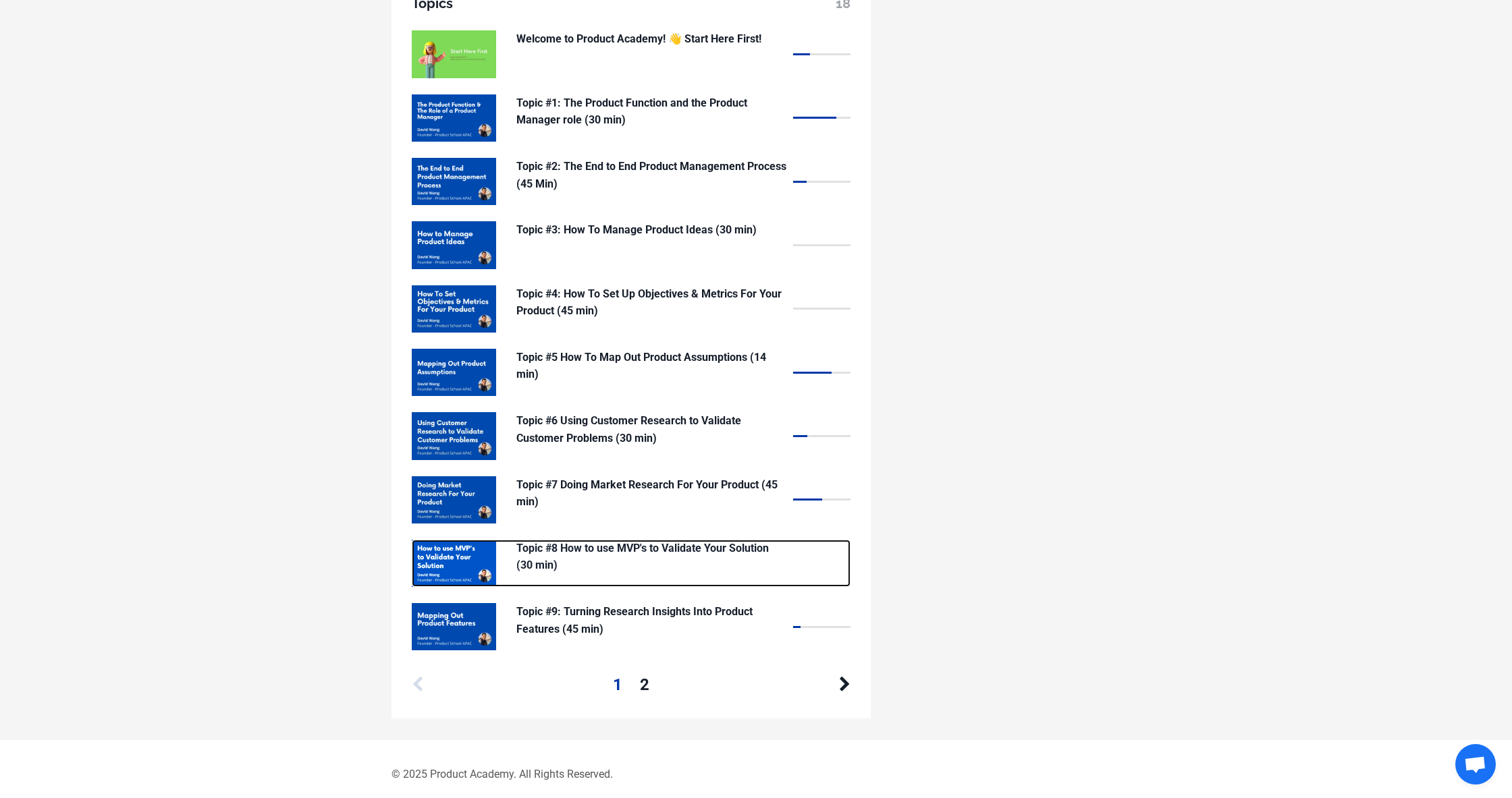
click at [642, 558] on p "Topic #8 How to use MVP's to Validate Your Solution (30 min)" at bounding box center [651, 557] width 270 height 34
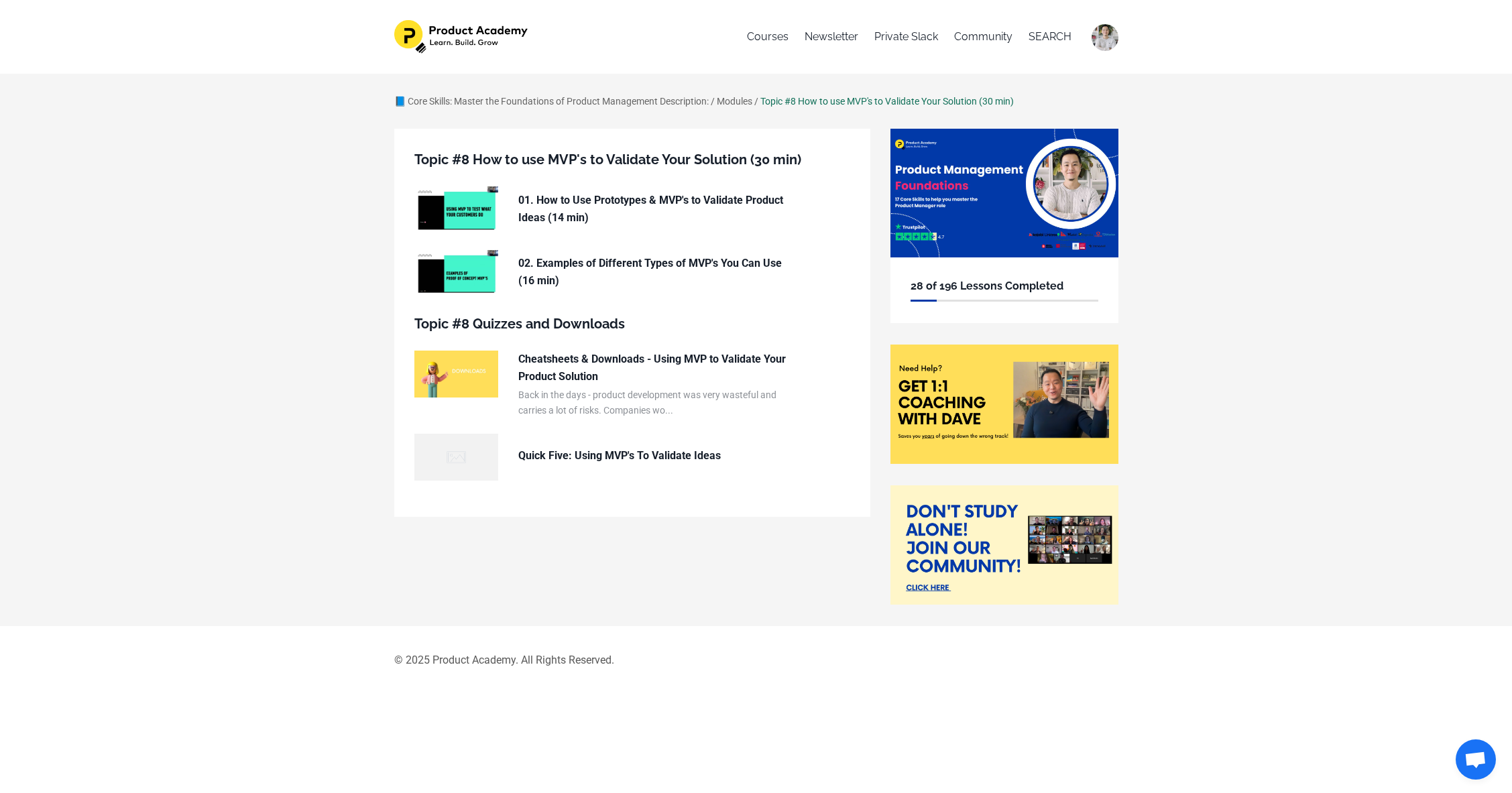
click at [1281, 500] on div "📘 Core Skills: Master the Foundations of Product Management Description: / Modu…" at bounding box center [756, 350] width 1512 height 552
click at [1279, 392] on div "📘 Core Skills: Master the Foundations of Product Management Description: / Modu…" at bounding box center [756, 350] width 1512 height 552
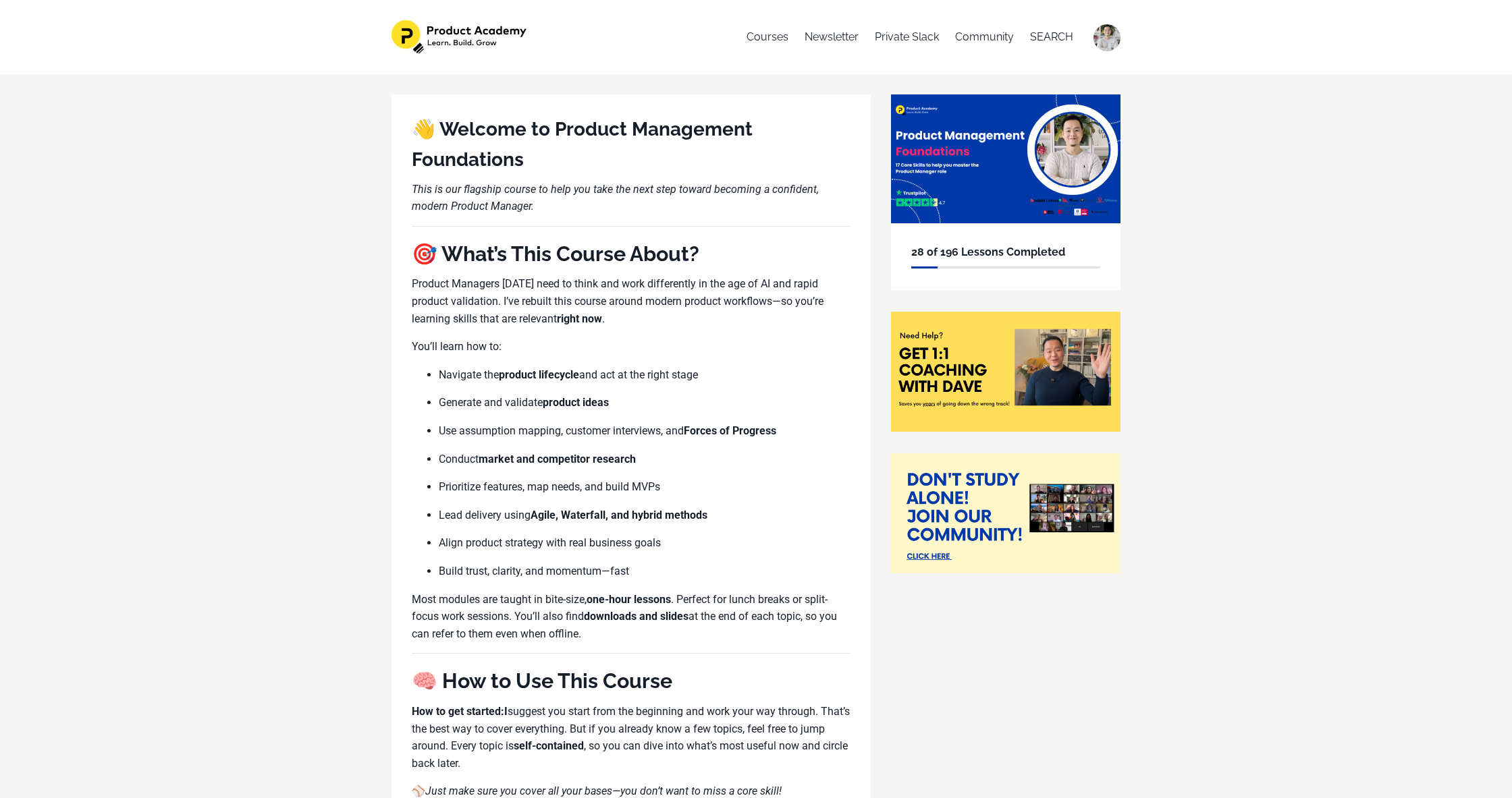
scroll to position [1125, 0]
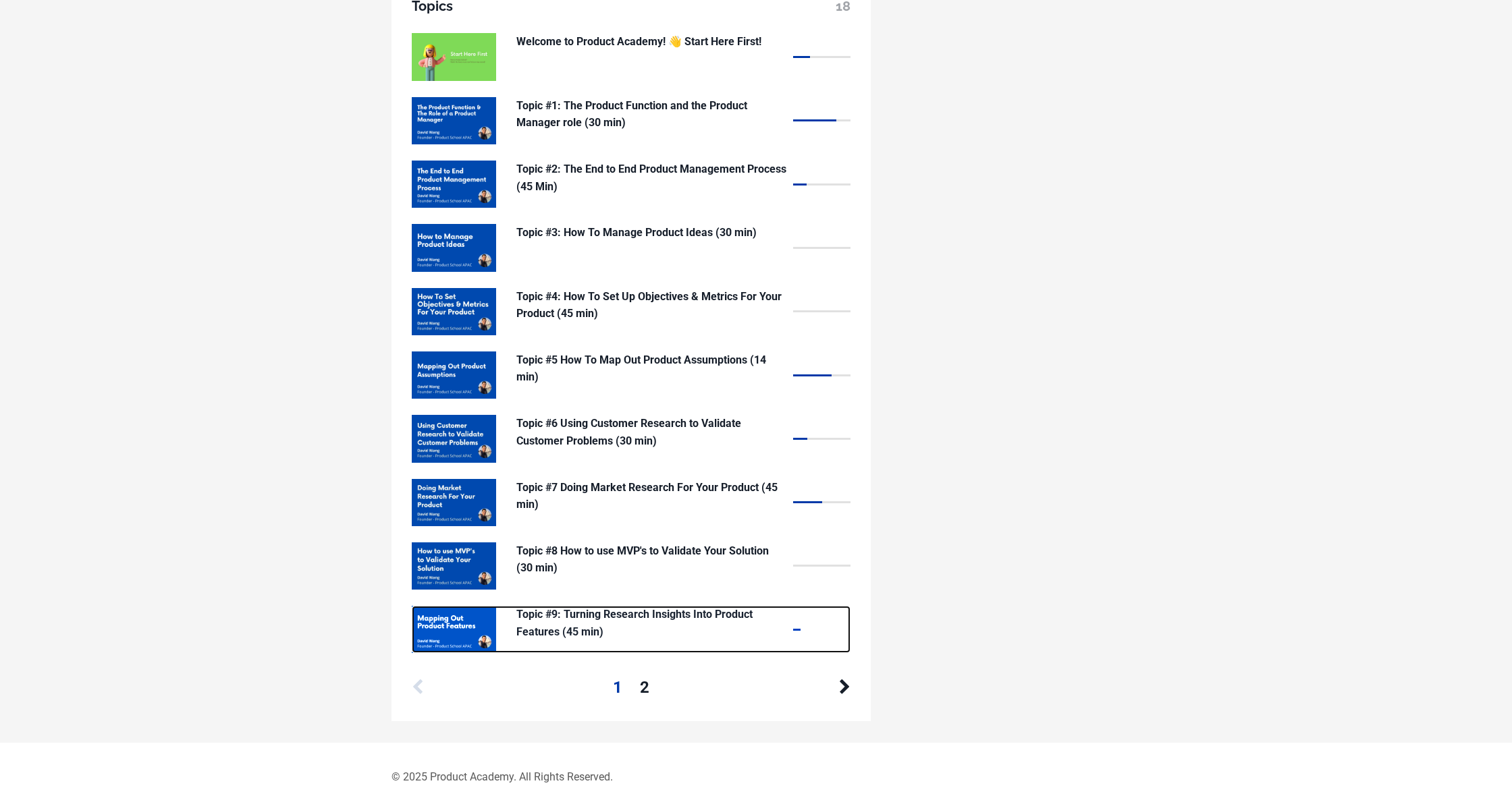
click at [620, 616] on p "Topic #9: Turning Research Insights Into Product Features (45 min)" at bounding box center [651, 623] width 270 height 34
click at [628, 616] on p "Topic #9: Turning Research Insights Into Product Features (45 min)" at bounding box center [651, 623] width 270 height 34
click at [669, 612] on p "Topic #9: Turning Research Insights Into Product Features (45 min)" at bounding box center [651, 623] width 270 height 34
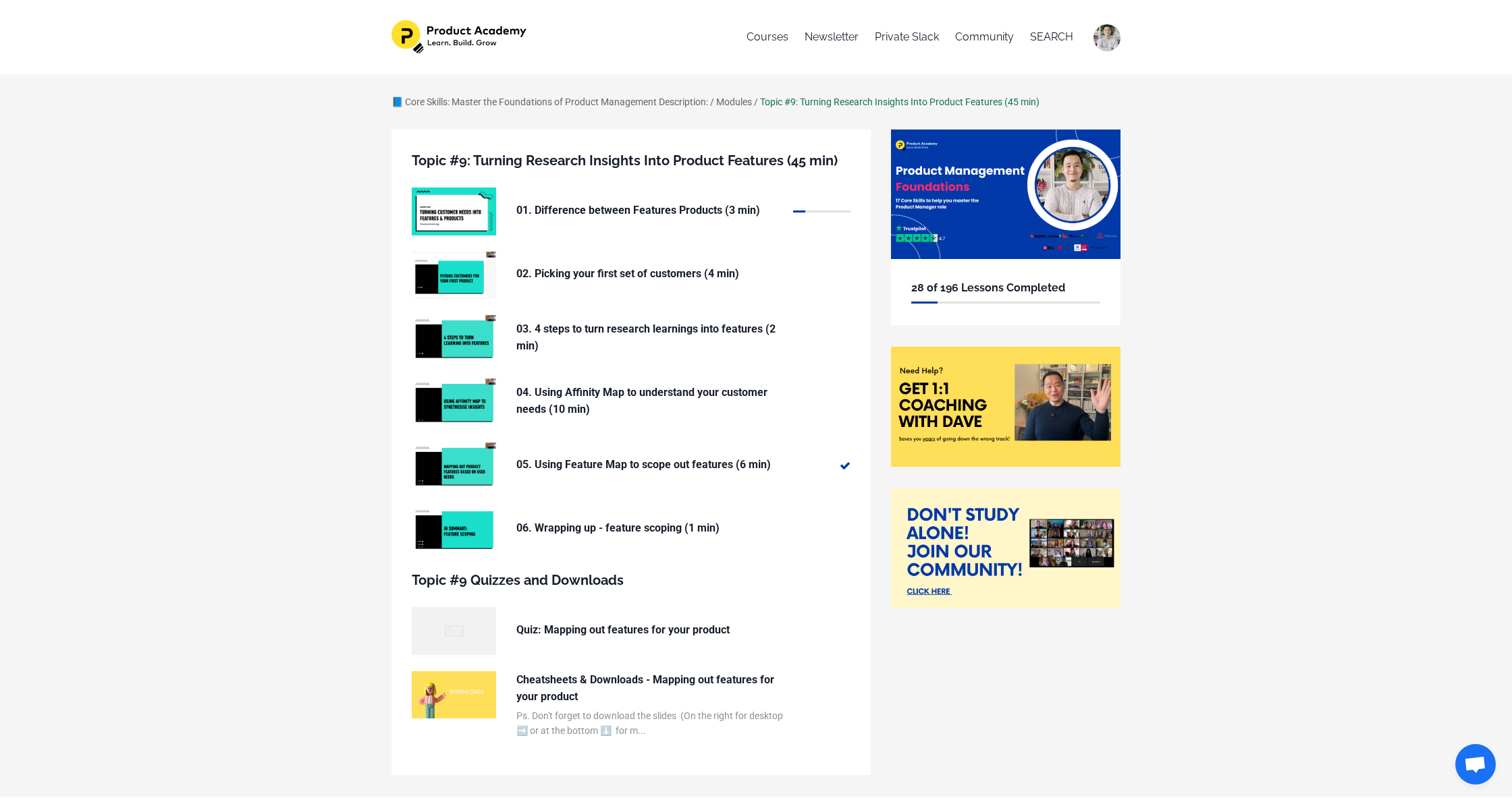
click at [163, 249] on div "📘 Core Skills: Master the Foundations of Product Management Description: / Modu…" at bounding box center [756, 435] width 1512 height 723
click at [204, 279] on div "📘 Core Skills: Master the Foundations of Product Management Description: / Modu…" at bounding box center [756, 435] width 1512 height 723
